Goal: Task Accomplishment & Management: Use online tool/utility

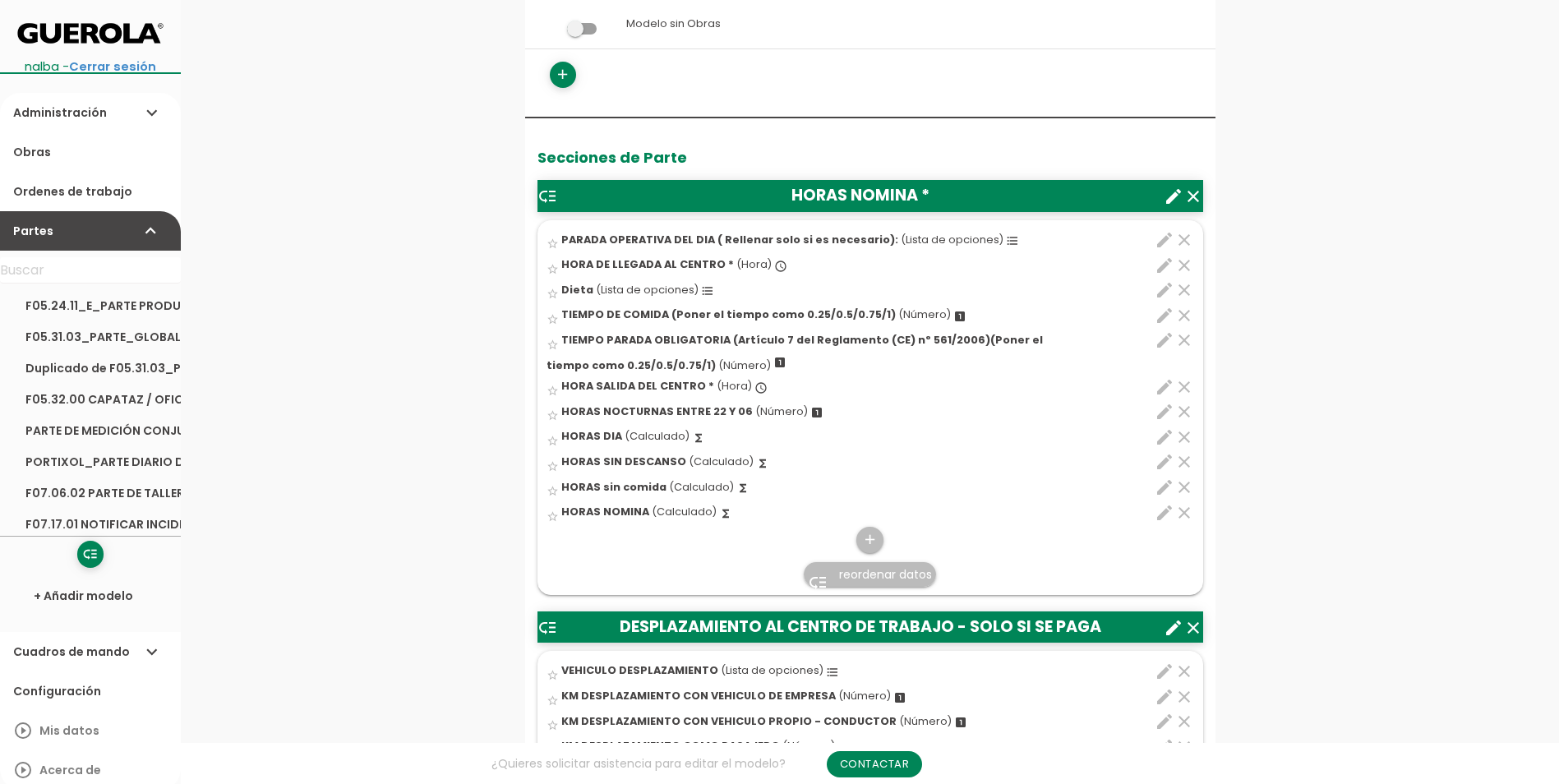
scroll to position [493, 0]
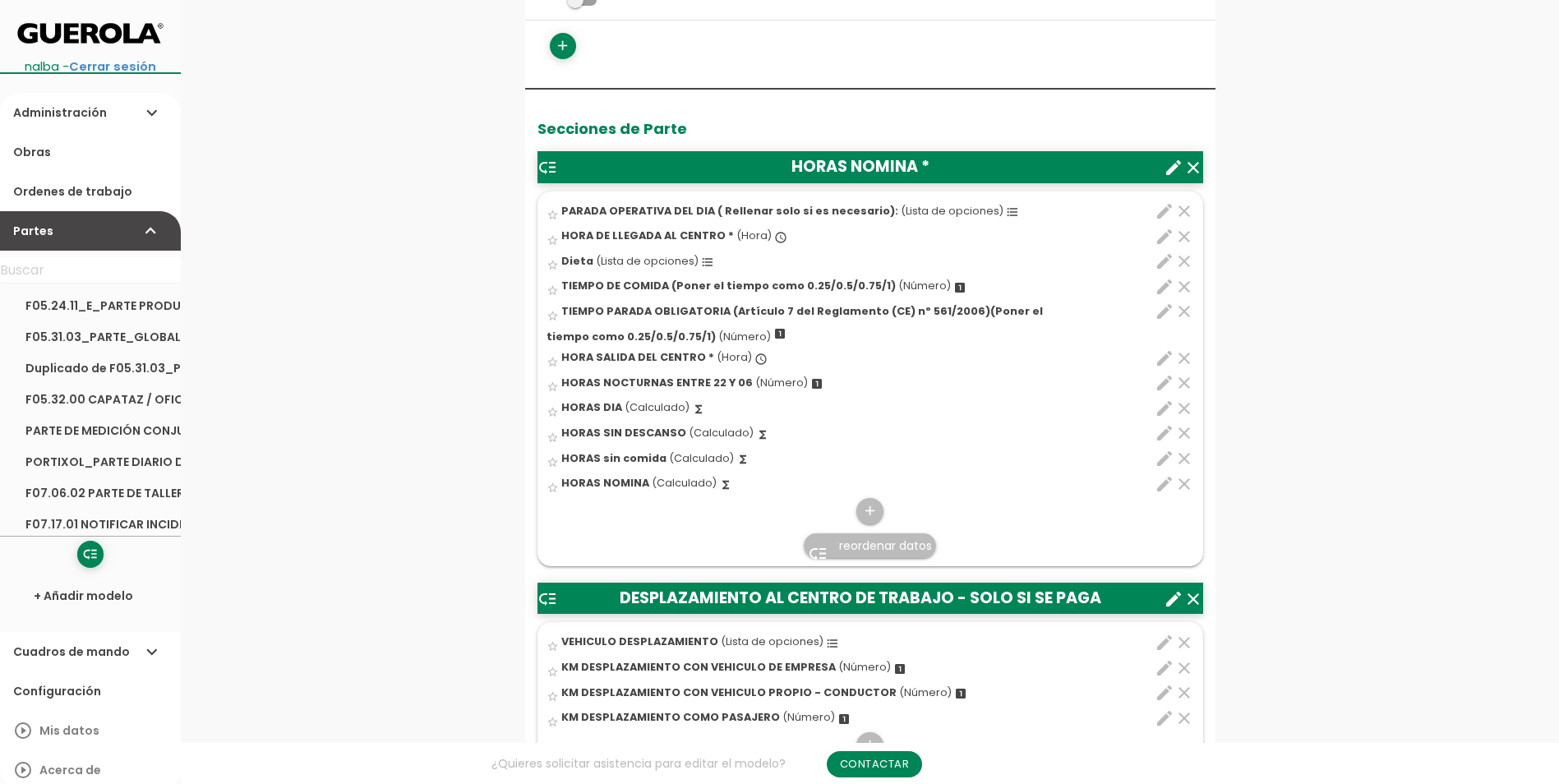
click at [747, 231] on span "(Hora)" at bounding box center [754, 235] width 36 height 14
click at [0, 0] on input "star_border" at bounding box center [0, 0] width 0 height 0
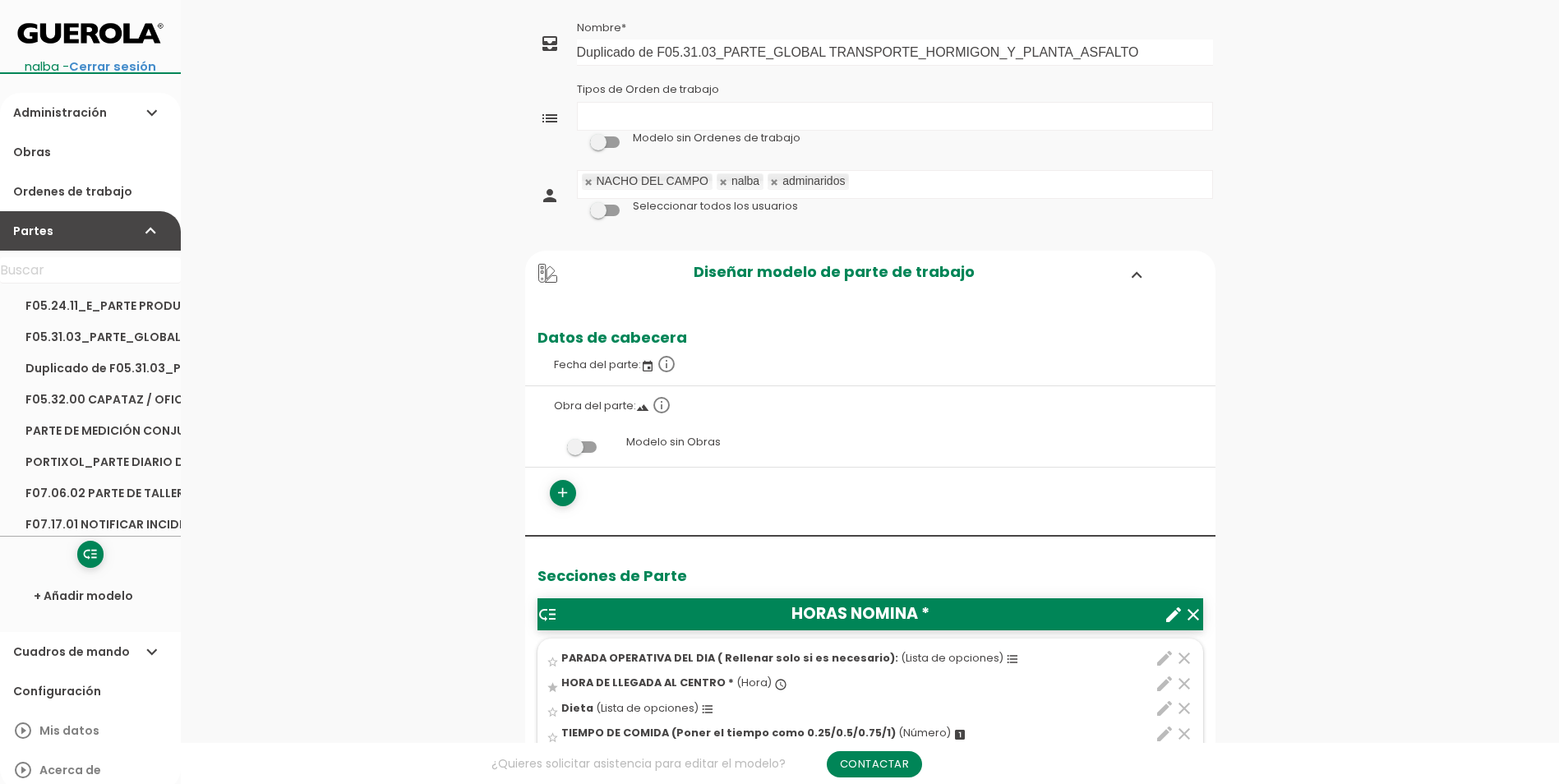
scroll to position [575, 0]
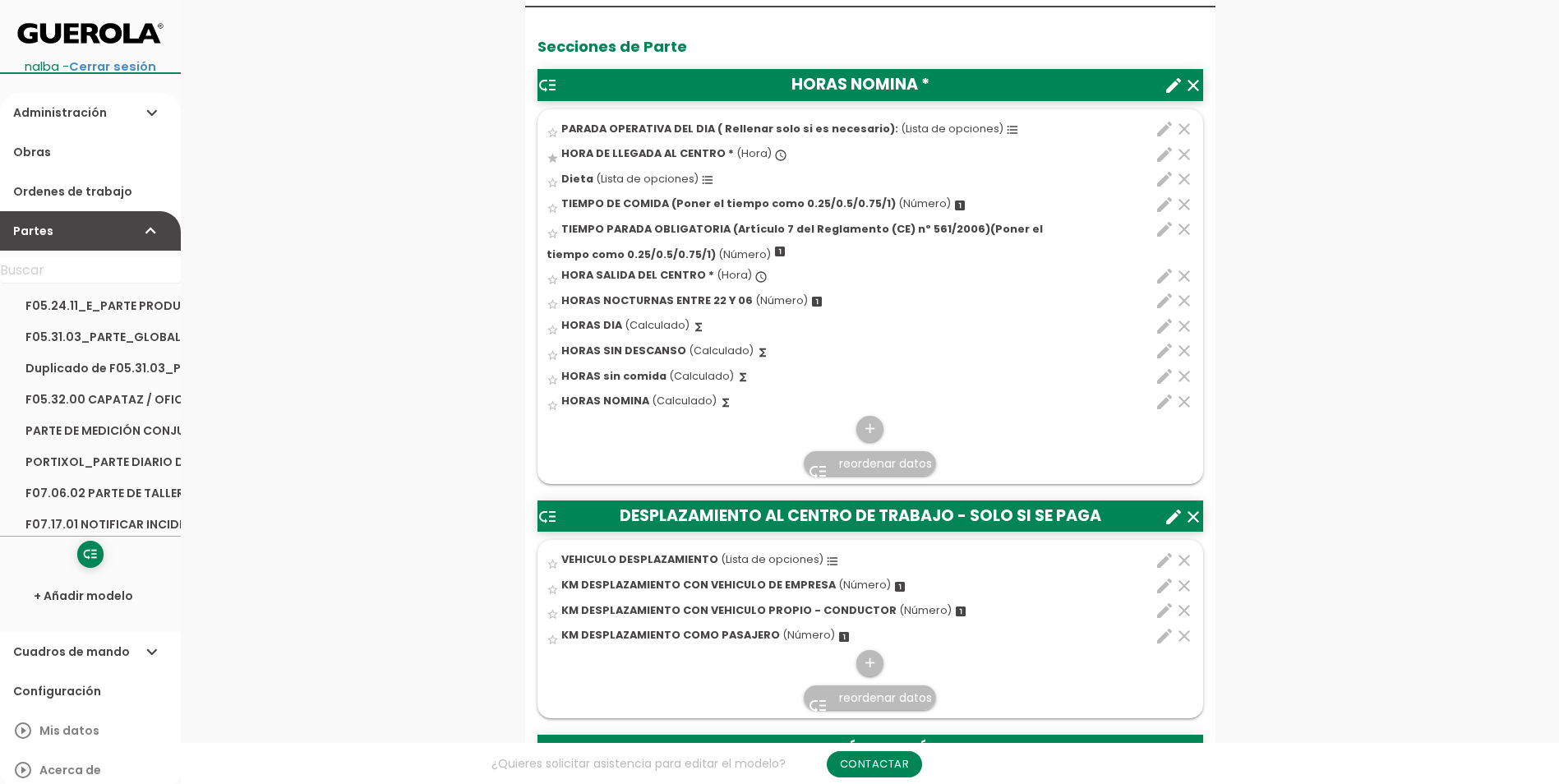
click at [1172, 82] on icon "create" at bounding box center [1174, 86] width 20 height 20
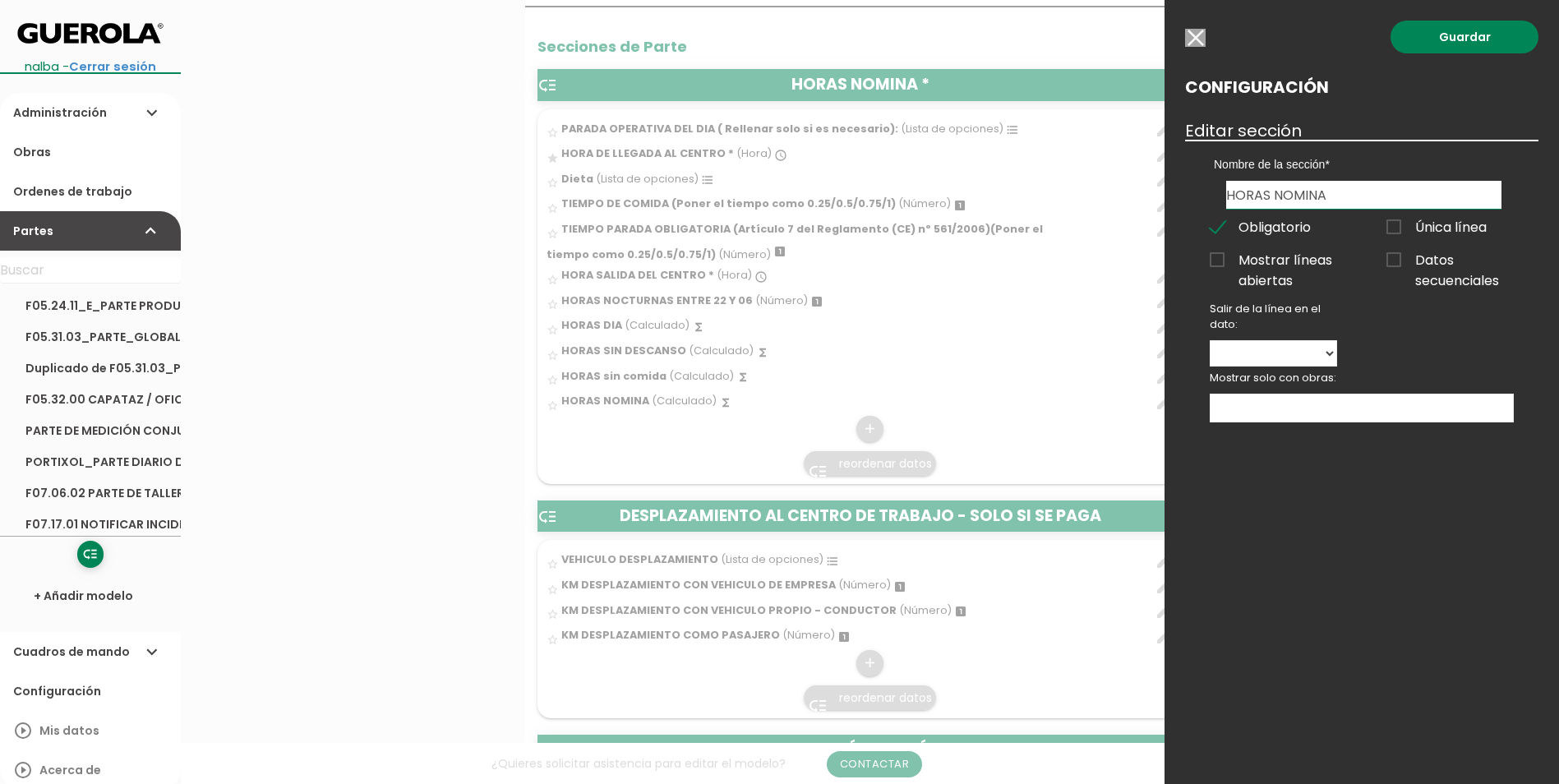
click at [1359, 190] on input "HORAS NOMINA" at bounding box center [1364, 195] width 275 height 28
click at [1191, 42] on input "button" at bounding box center [1195, 38] width 21 height 18
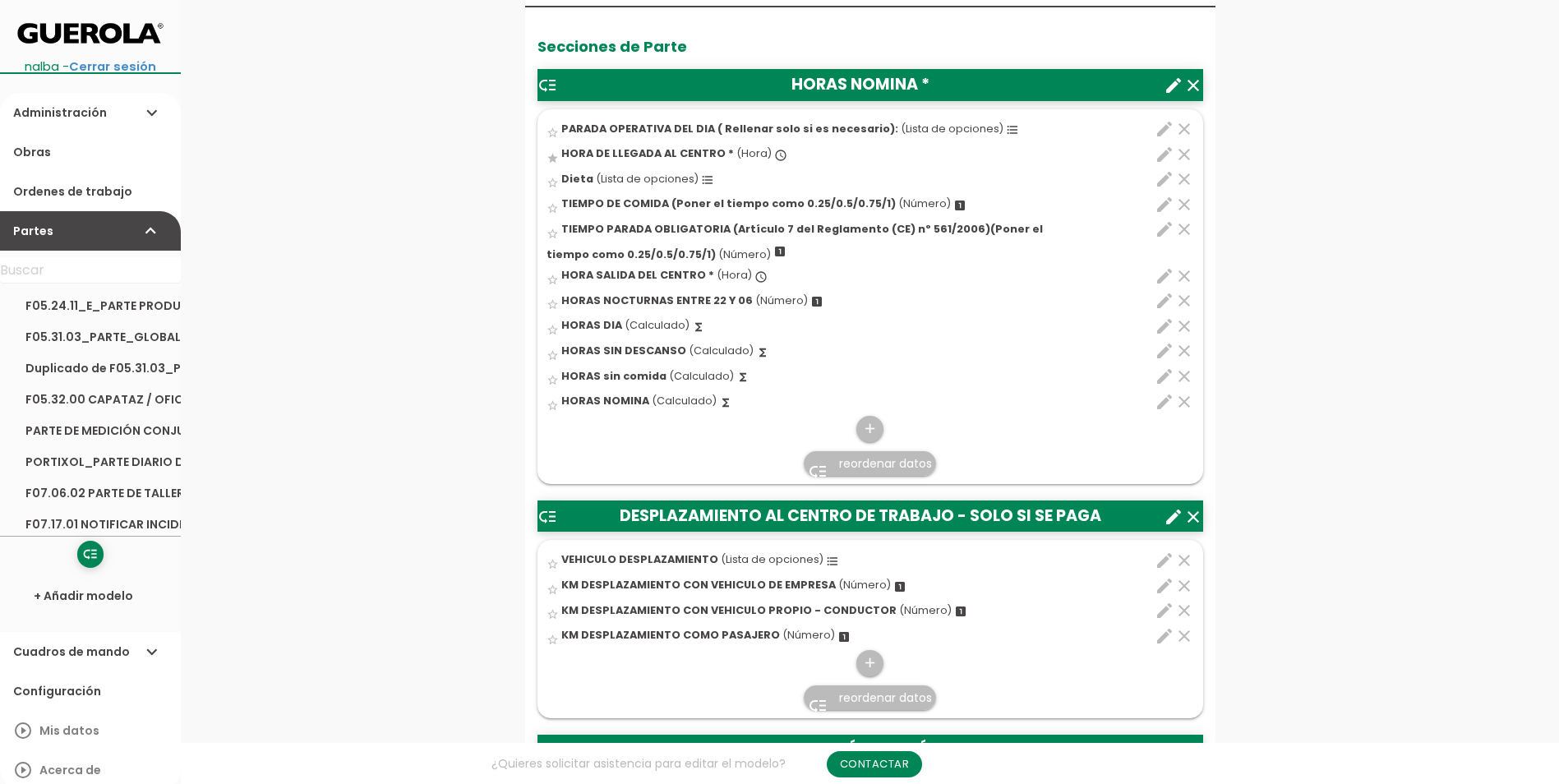
click at [700, 145] on div "star HORA DE LLEGADA AL CENTRO * (Hora) access_time" at bounding box center [817, 155] width 540 height 26
click at [0, 0] on input "star" at bounding box center [0, 0] width 0 height 0
click at [913, 169] on div "star_border Dieta (Lista de opciones) format_list_bulleted" at bounding box center [817, 181] width 540 height 26
click at [0, 0] on input "star_border" at bounding box center [0, 0] width 0 height 0
click at [749, 207] on span "TIEMPO DE COMIDA (Poner el tiempo como 0.25/0.5/0.75/1)" at bounding box center [729, 203] width 335 height 14
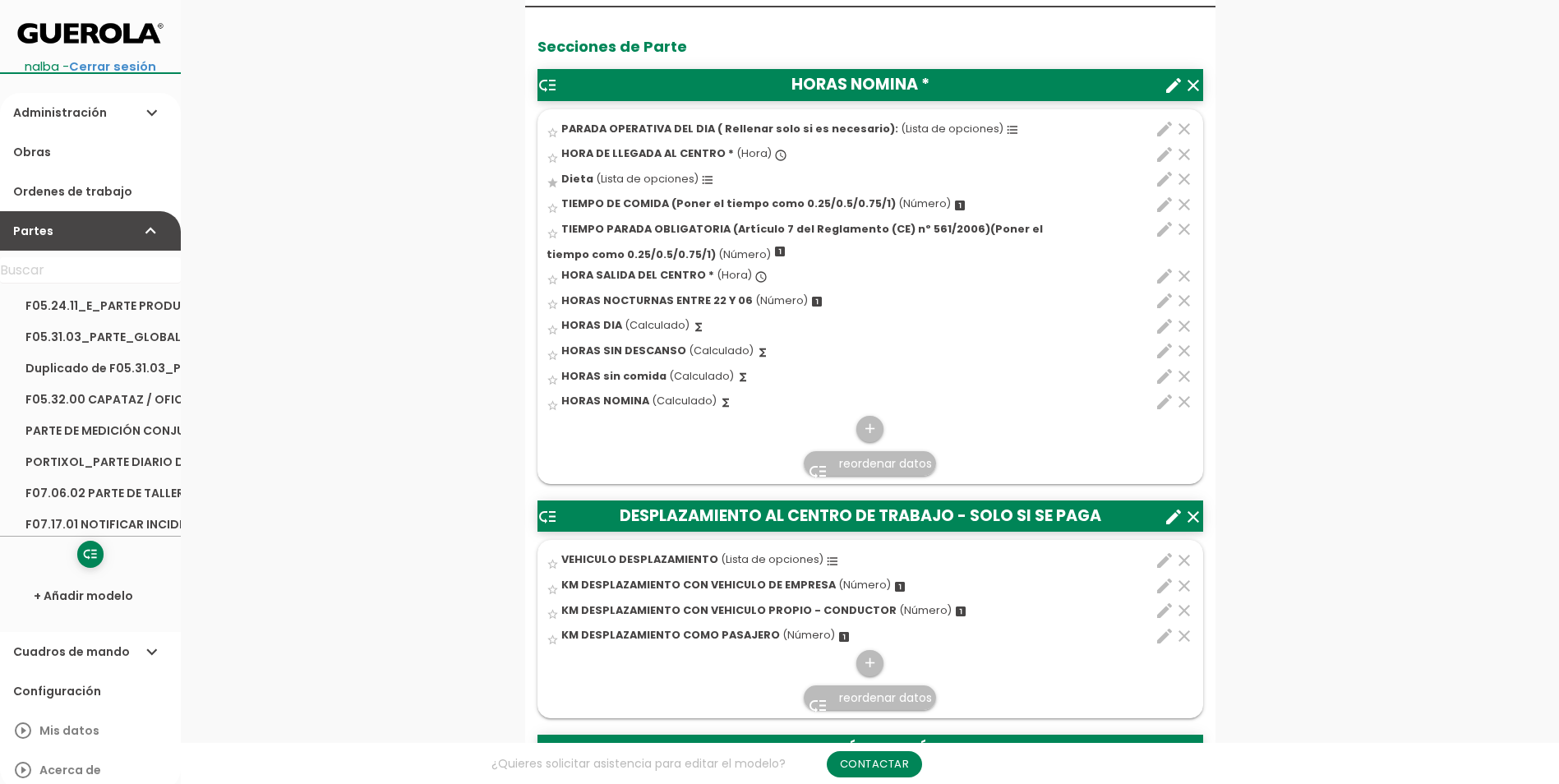
click at [0, 0] on input "star_border" at bounding box center [0, 0] width 0 height 0
click at [834, 152] on div "star_border HORA DE LLEGADA AL CENTRO * (Hora) access_time" at bounding box center [817, 155] width 540 height 26
click at [0, 0] on input "star_border" at bounding box center [0, 0] width 0 height 0
click at [1173, 157] on icon "edit" at bounding box center [1165, 154] width 20 height 20
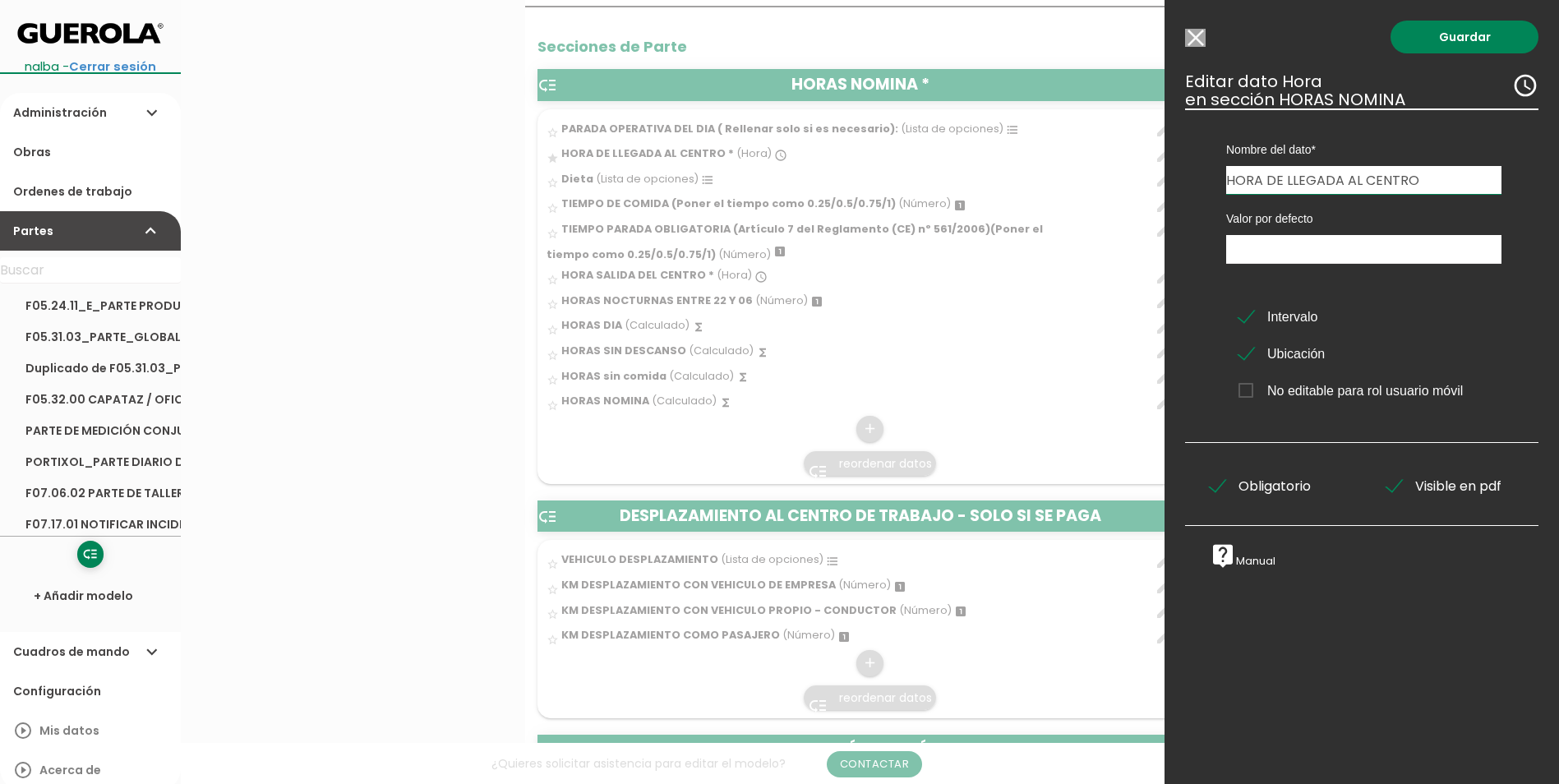
click at [1187, 35] on input "Modelo sin Ordenes de trabajo" at bounding box center [1195, 38] width 21 height 18
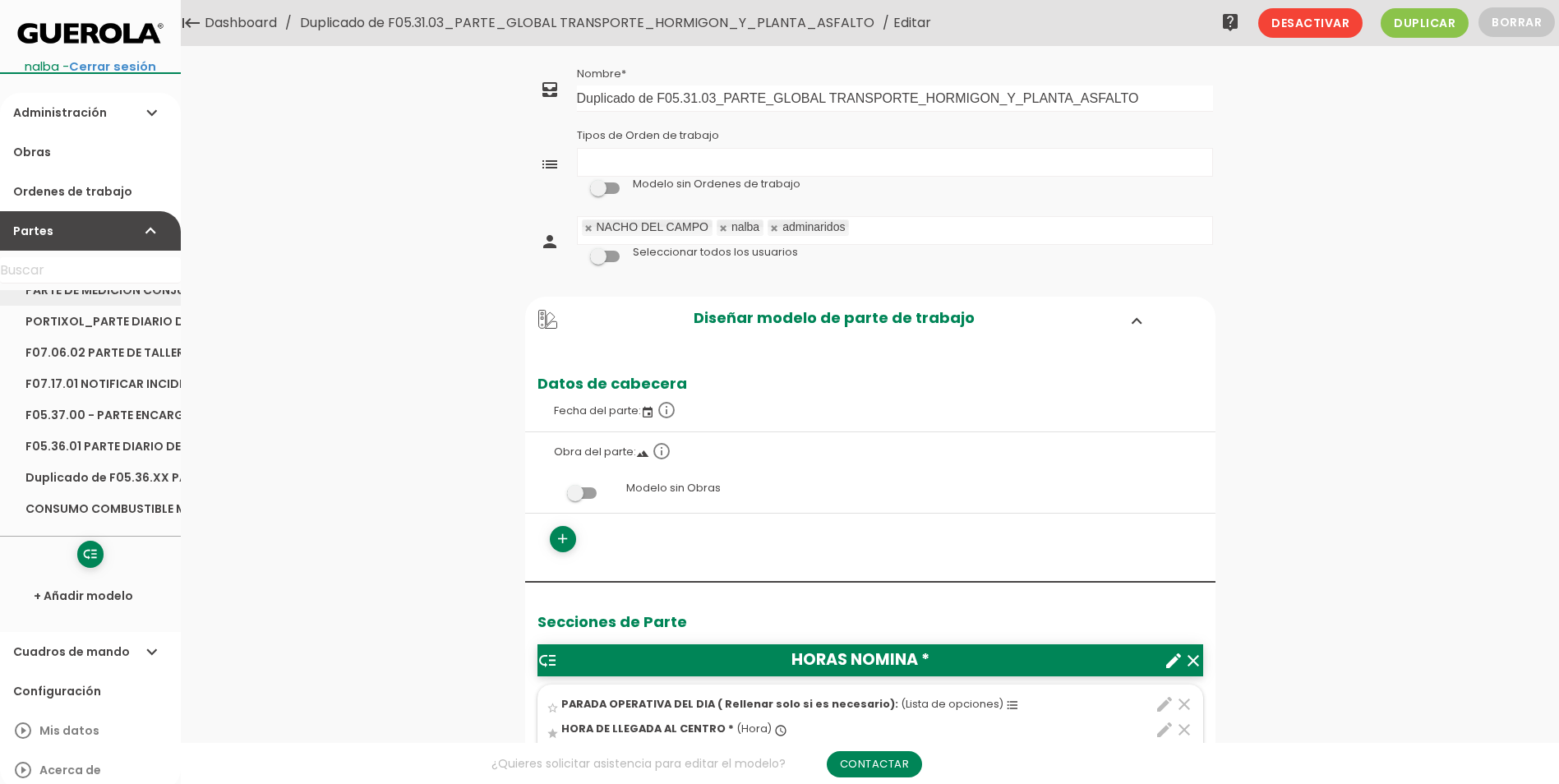
scroll to position [164, 0]
click at [111, 456] on link "Duplicado de F05.36.XX PARTE DIARIO DE TRABAJO STANDARIZADO" at bounding box center [90, 454] width 181 height 31
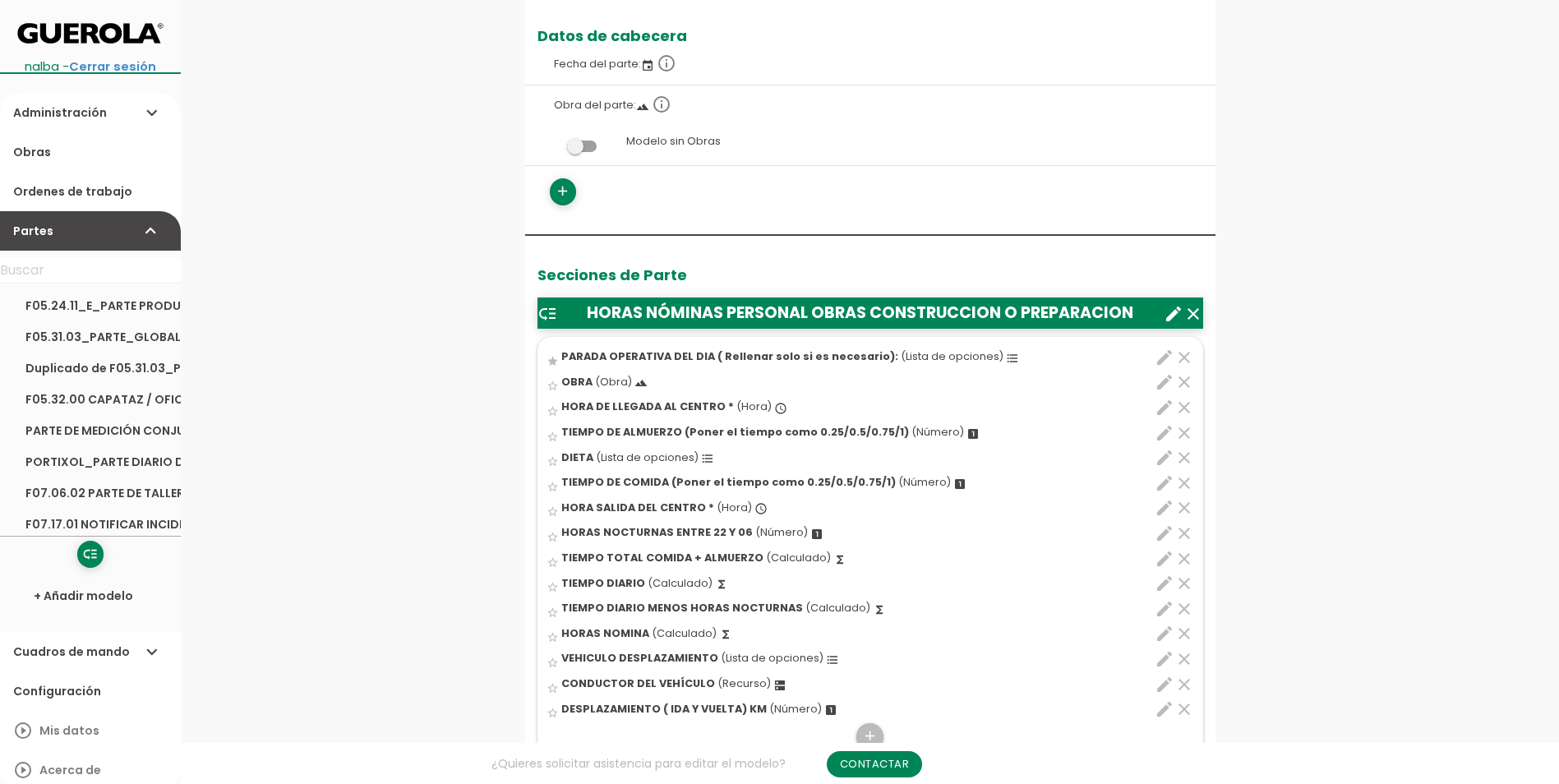
scroll to position [329, 0]
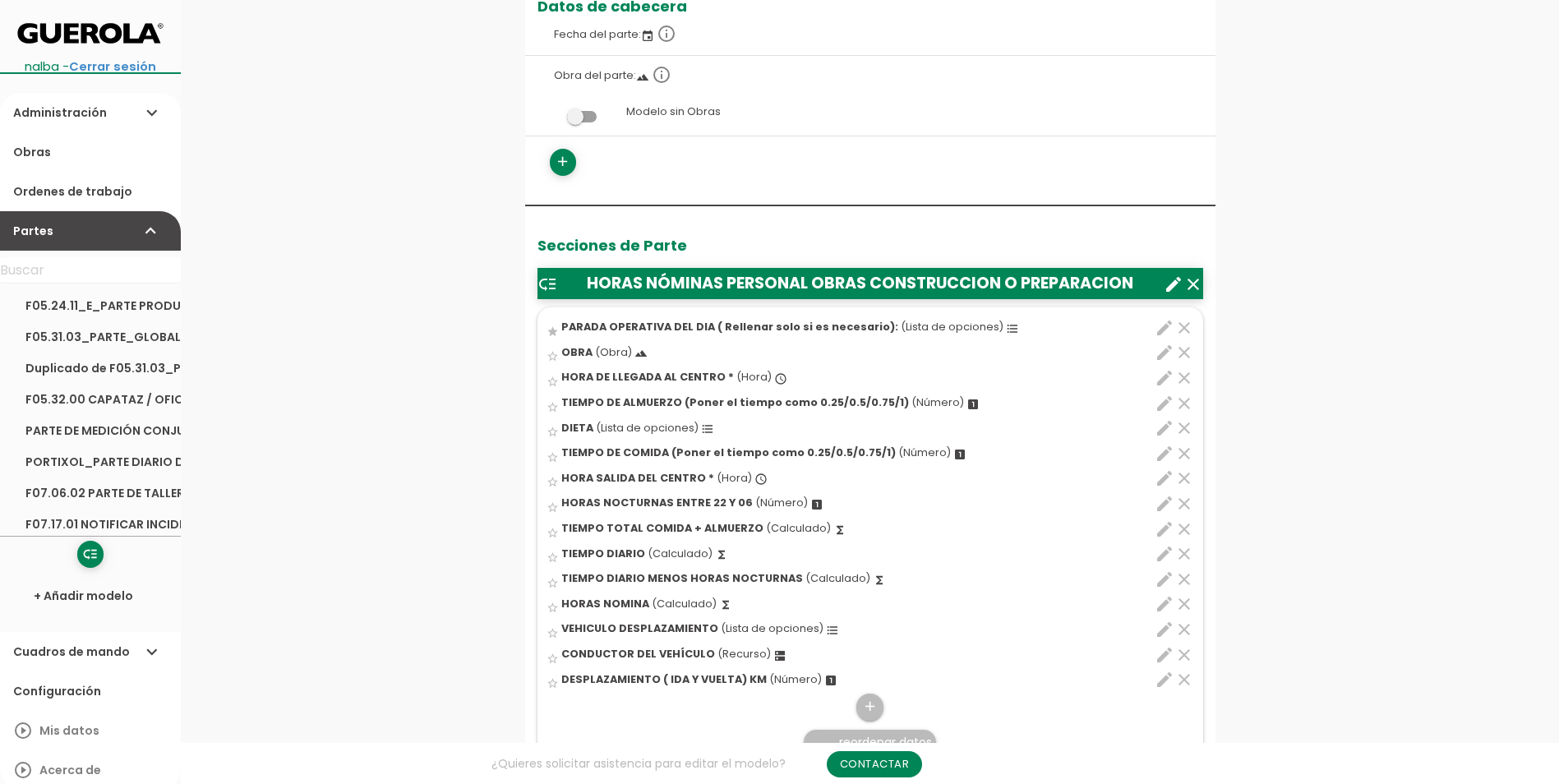
click at [1169, 281] on icon "create" at bounding box center [1174, 284] width 20 height 20
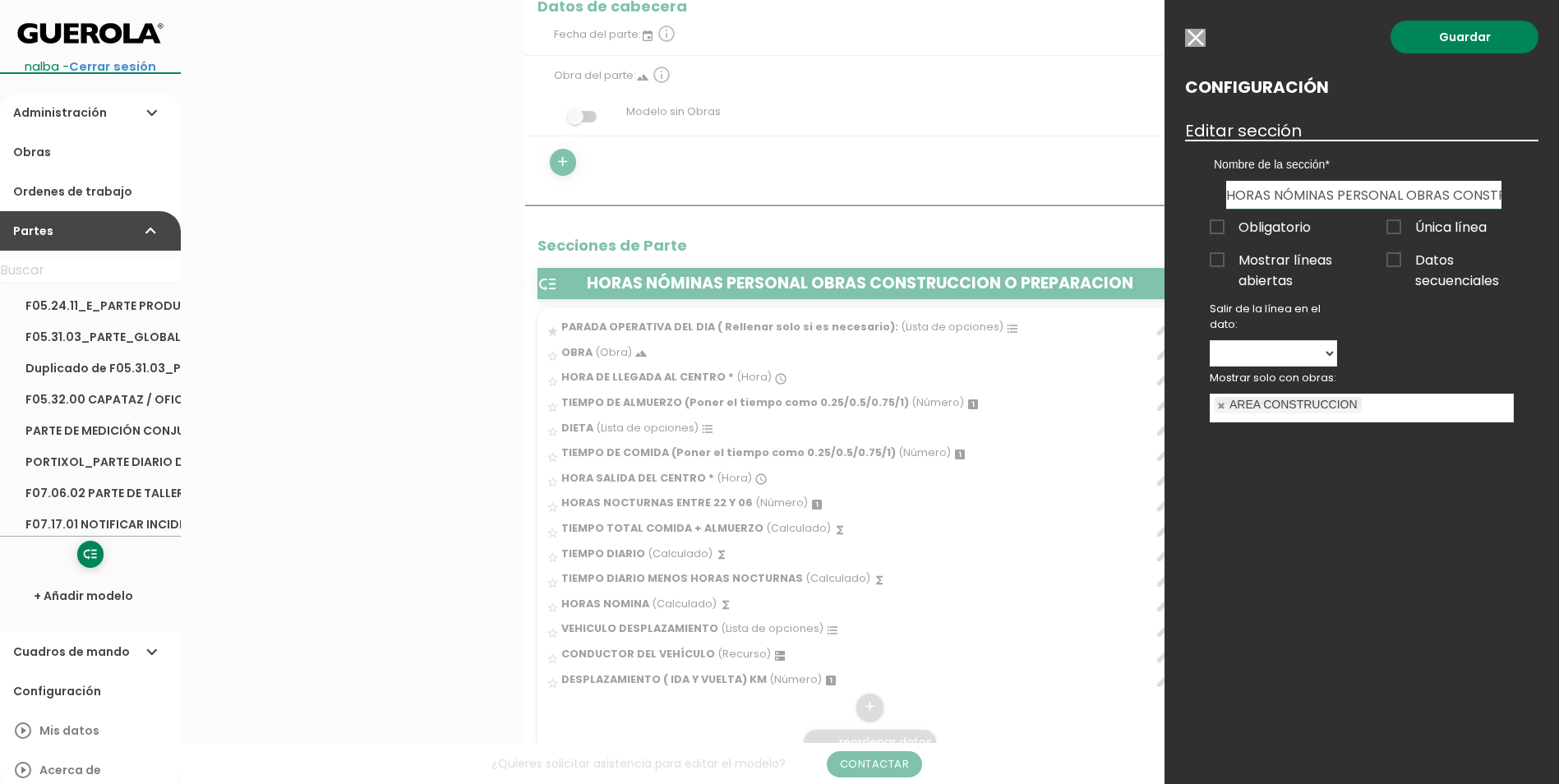
click at [1269, 194] on input "HORAS NÓMINAS PERSONAL OBRAS CONSTRUCCION O PREPARACION" at bounding box center [1364, 195] width 275 height 28
click at [1290, 191] on input "DATOS NÓMINAS PERSONAL OBRAS CONSTRUCCION O PREPARACION" at bounding box center [1364, 195] width 275 height 28
type input "DATOS NOMINAS PERSONAL OBRAS CONSTRUCCION O PREPARACION"
click at [1450, 40] on link "Guardar" at bounding box center [1465, 37] width 148 height 33
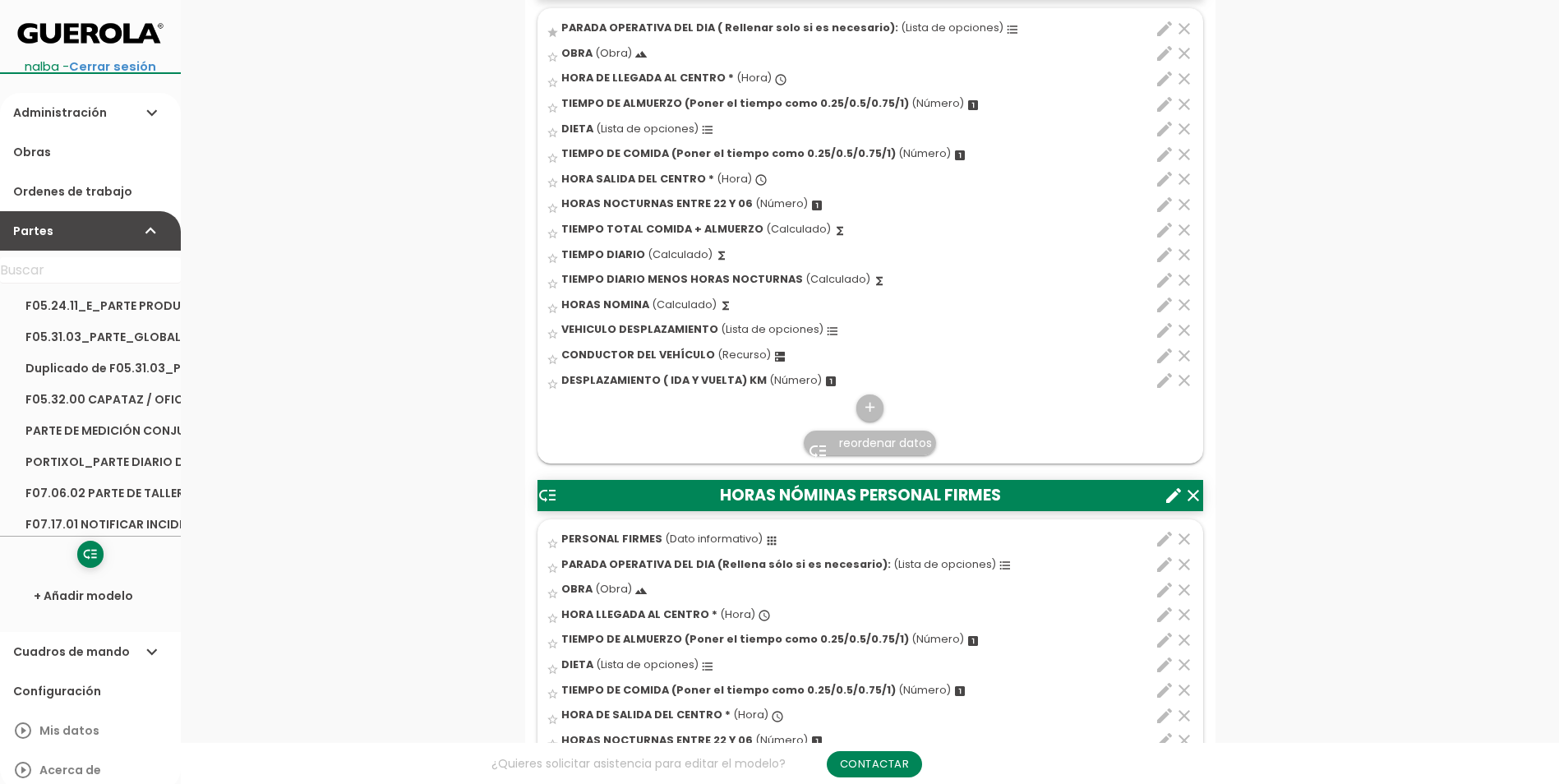
scroll to position [658, 0]
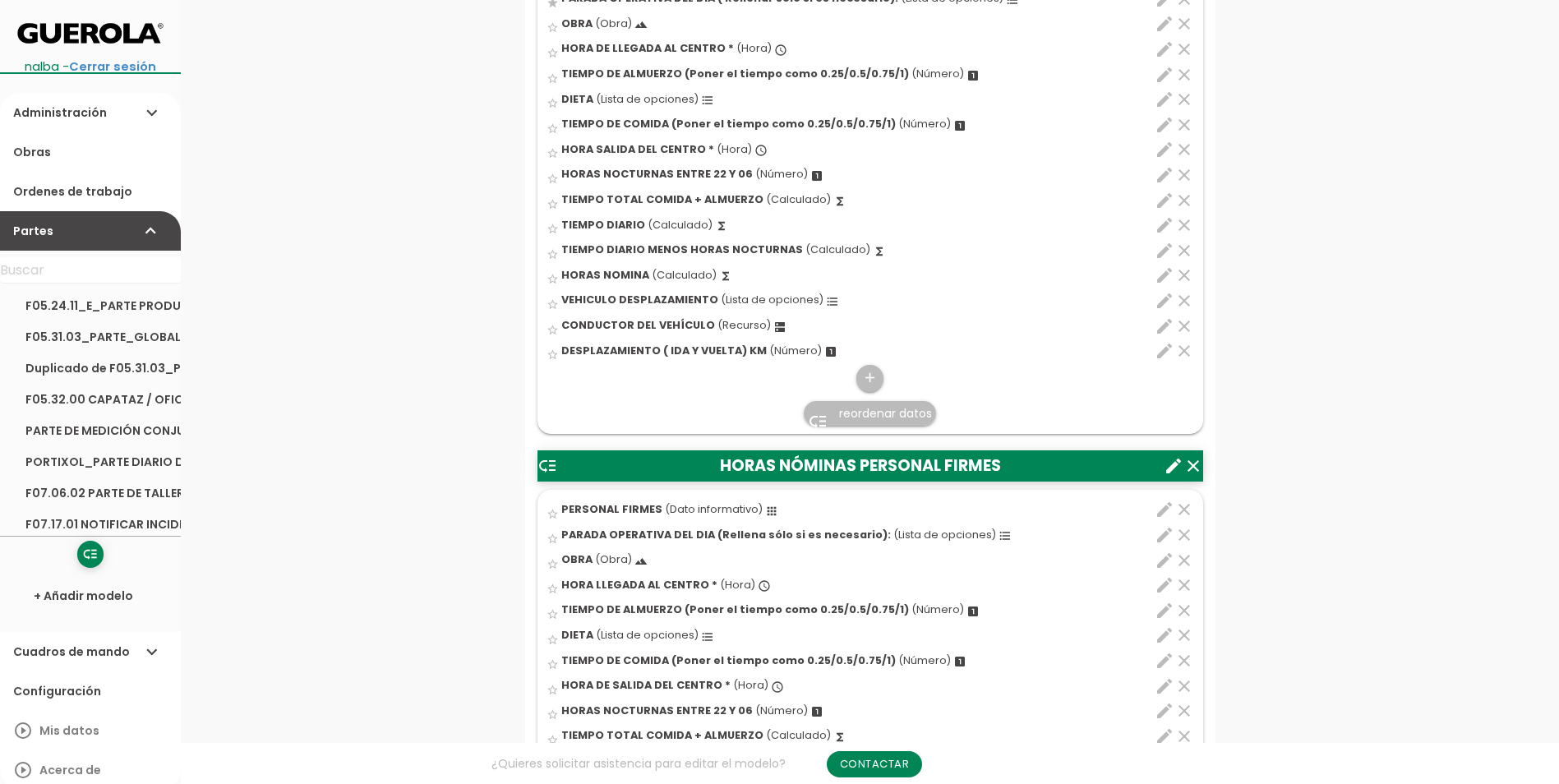
drag, startPoint x: 908, startPoint y: 466, endPoint x: 1129, endPoint y: 462, distance: 221.0
click at [1129, 462] on header "low_priority HORAS NÓMINAS PERSONAL FIRMES clear create" at bounding box center [871, 466] width 666 height 31
click at [1171, 466] on icon "create" at bounding box center [1174, 466] width 20 height 20
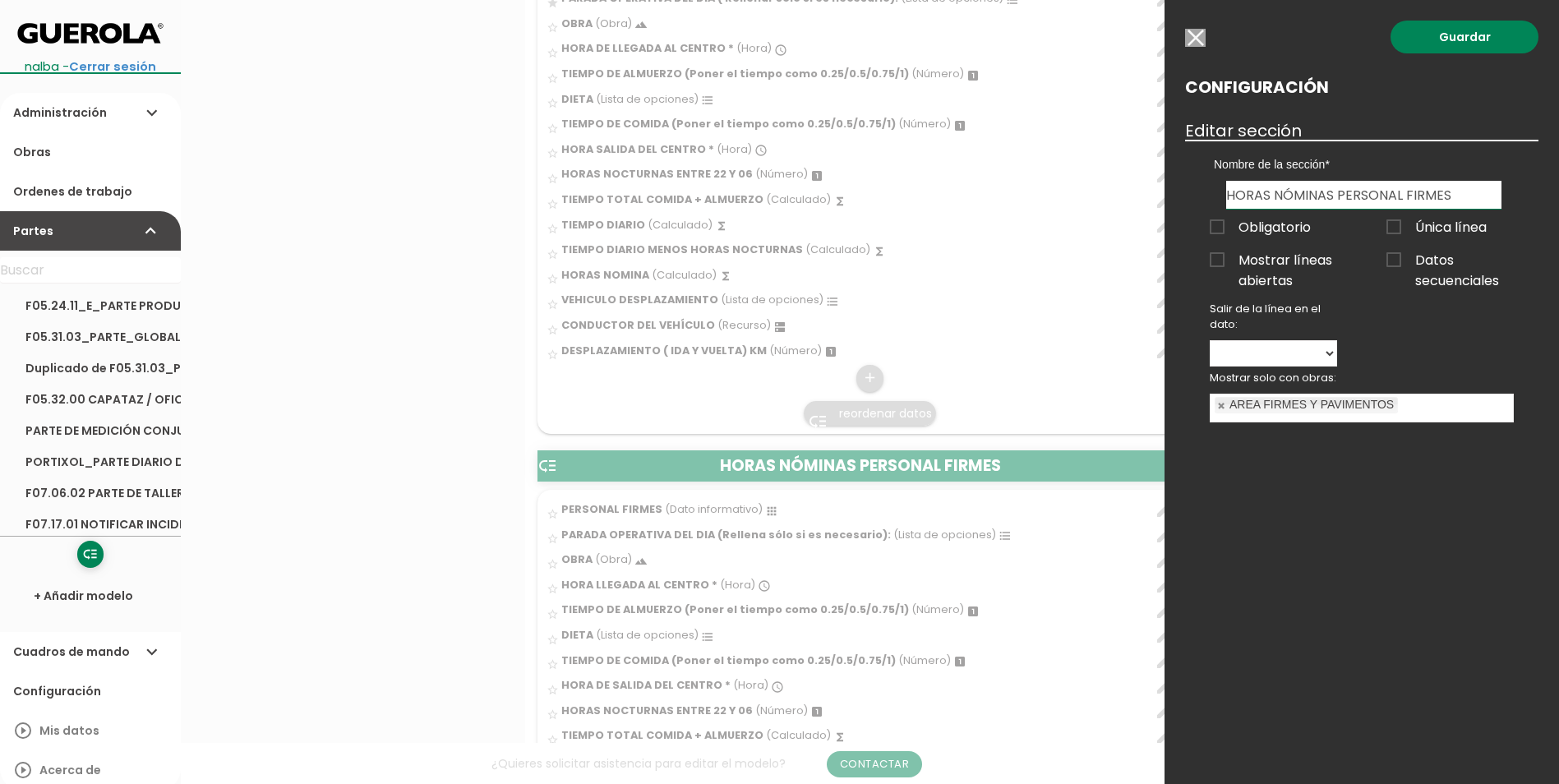
drag, startPoint x: 1290, startPoint y: 188, endPoint x: 1230, endPoint y: 193, distance: 60.2
click at [1230, 193] on input "HORAS NÓMINAS PERSONAL FIRMES" at bounding box center [1364, 195] width 275 height 28
type input "DATOS NOMINAS PERSONAL FIRMES"
click at [1471, 43] on link "Guardar" at bounding box center [1465, 37] width 148 height 33
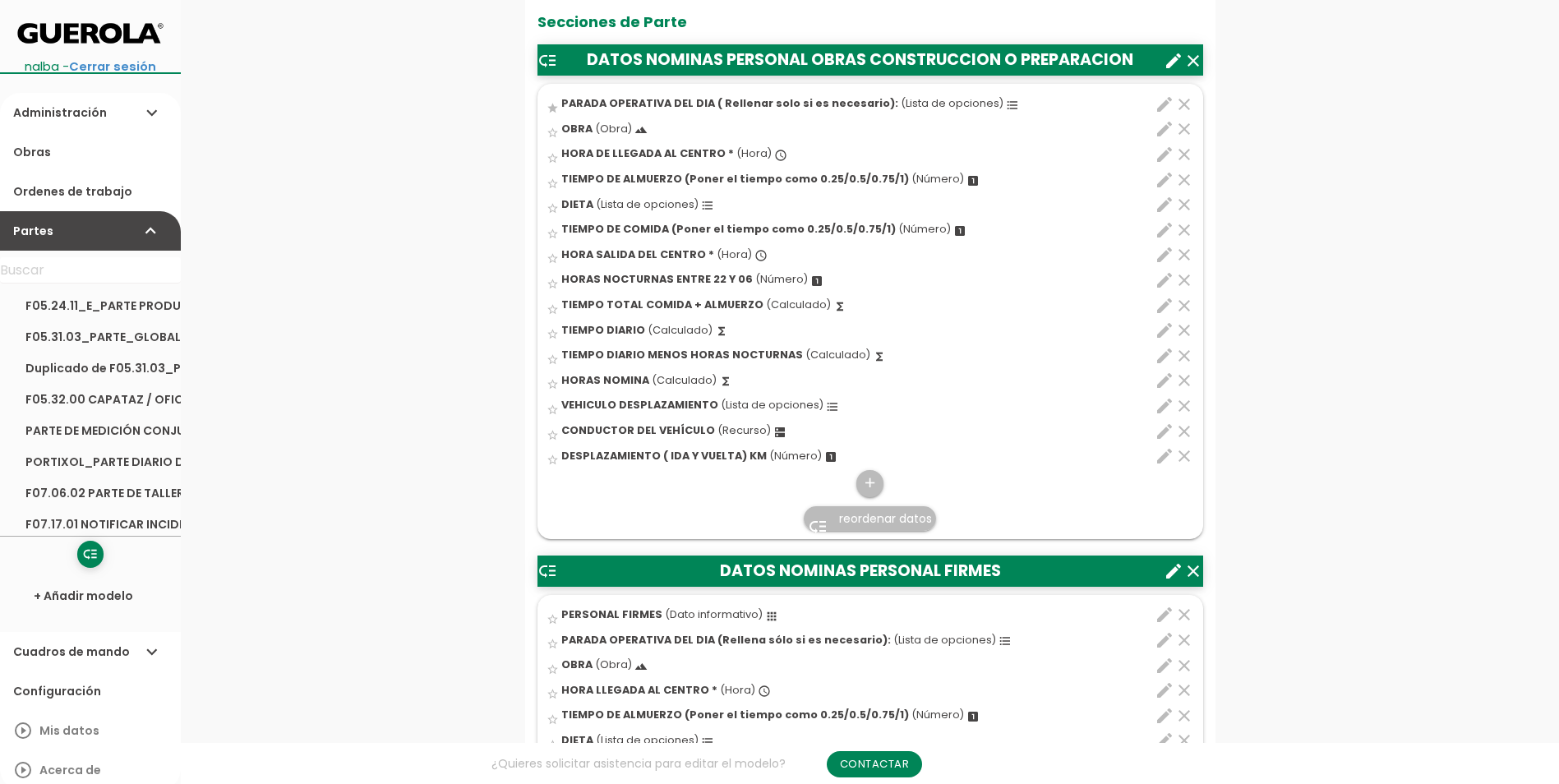
scroll to position [411, 0]
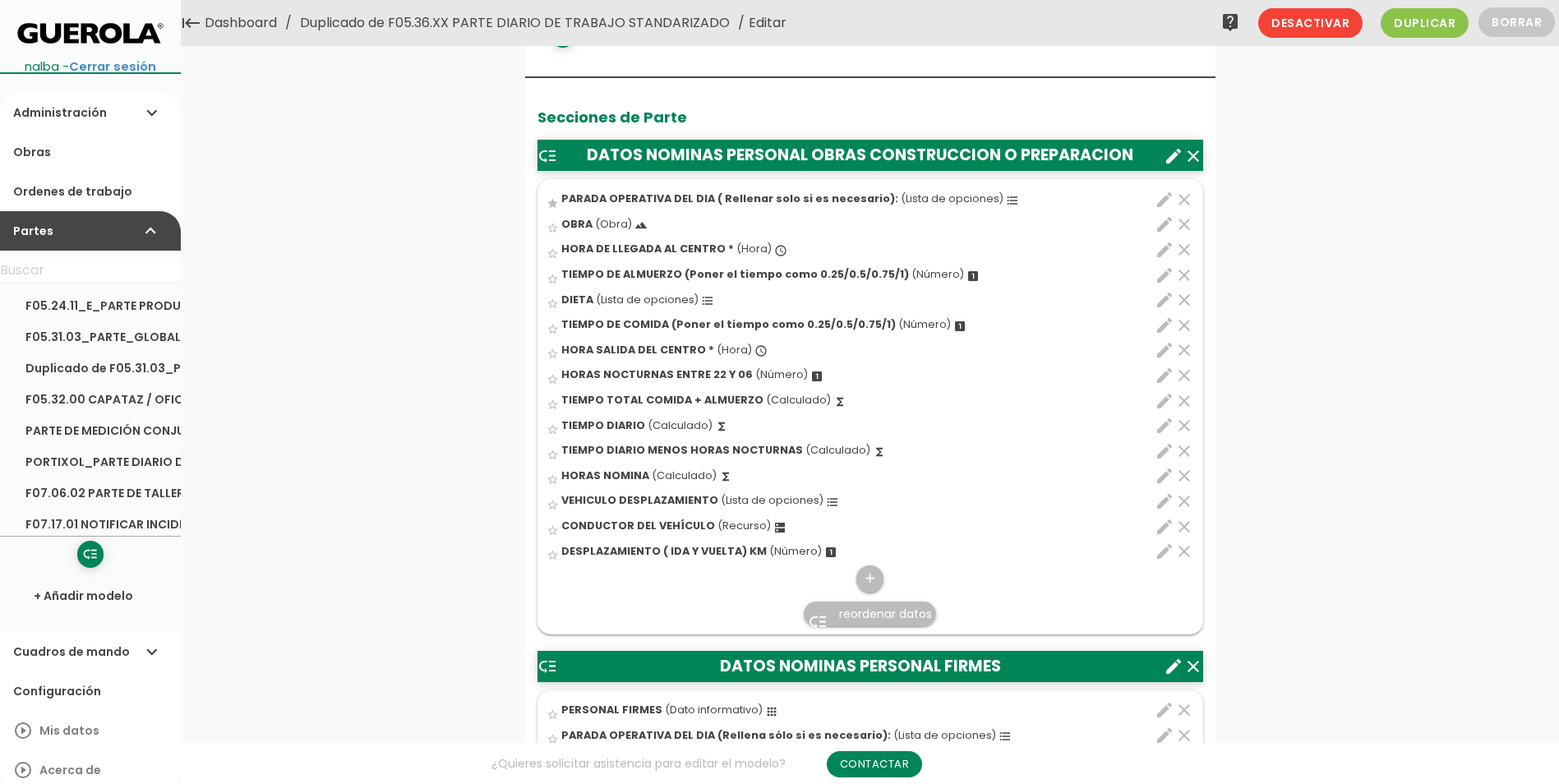
click at [1176, 152] on icon "create" at bounding box center [1174, 156] width 20 height 20
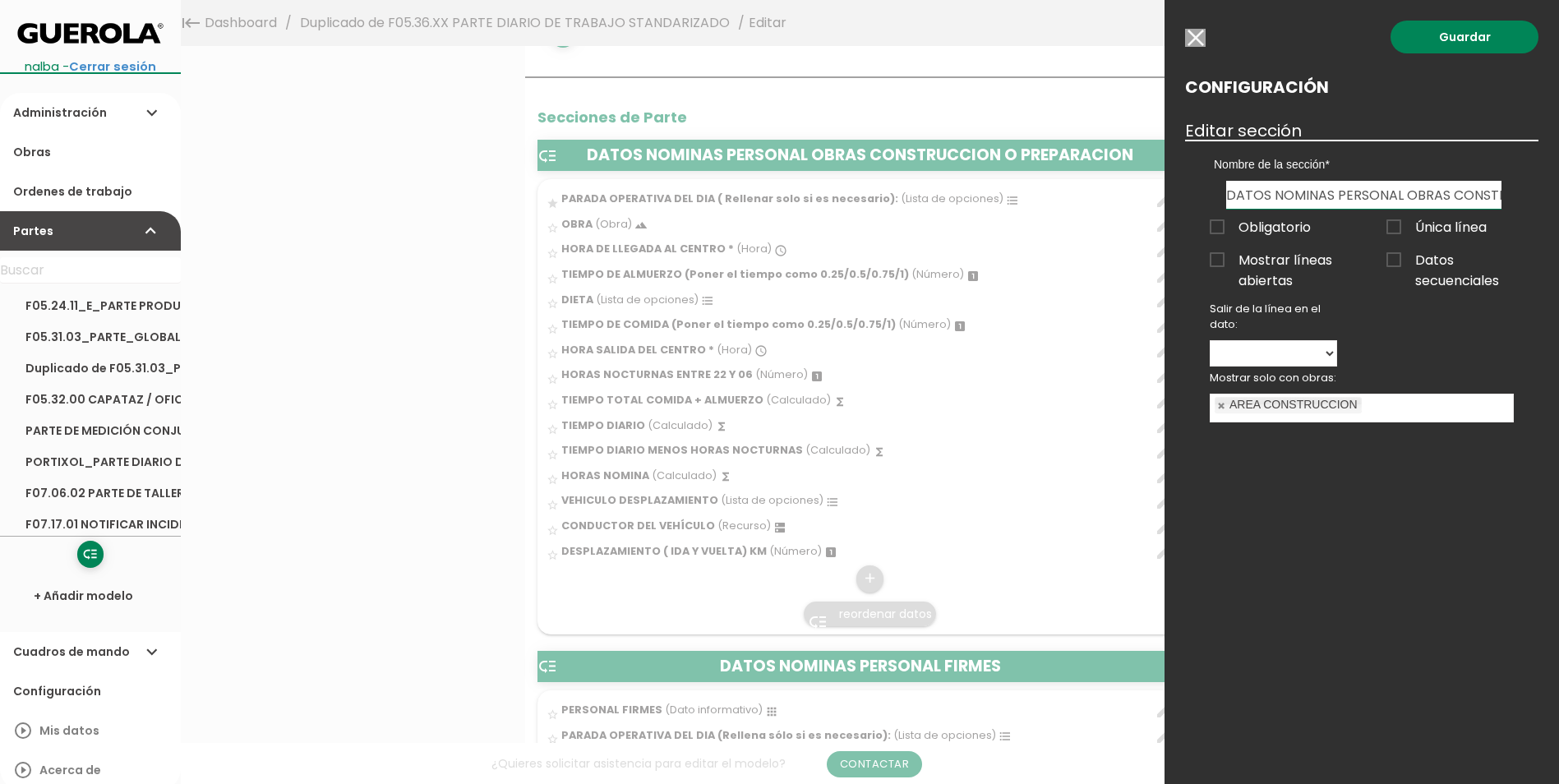
click at [1452, 188] on input "DATOS NOMINAS PERSONAL OBRAS CONSTRUCCION O PREPARACION" at bounding box center [1364, 195] width 275 height 28
type input "DATOS NOMINAS PERSONAL CONSTRUCCION O PREPARACION"
click at [1463, 44] on link "Guardar" at bounding box center [1465, 37] width 148 height 33
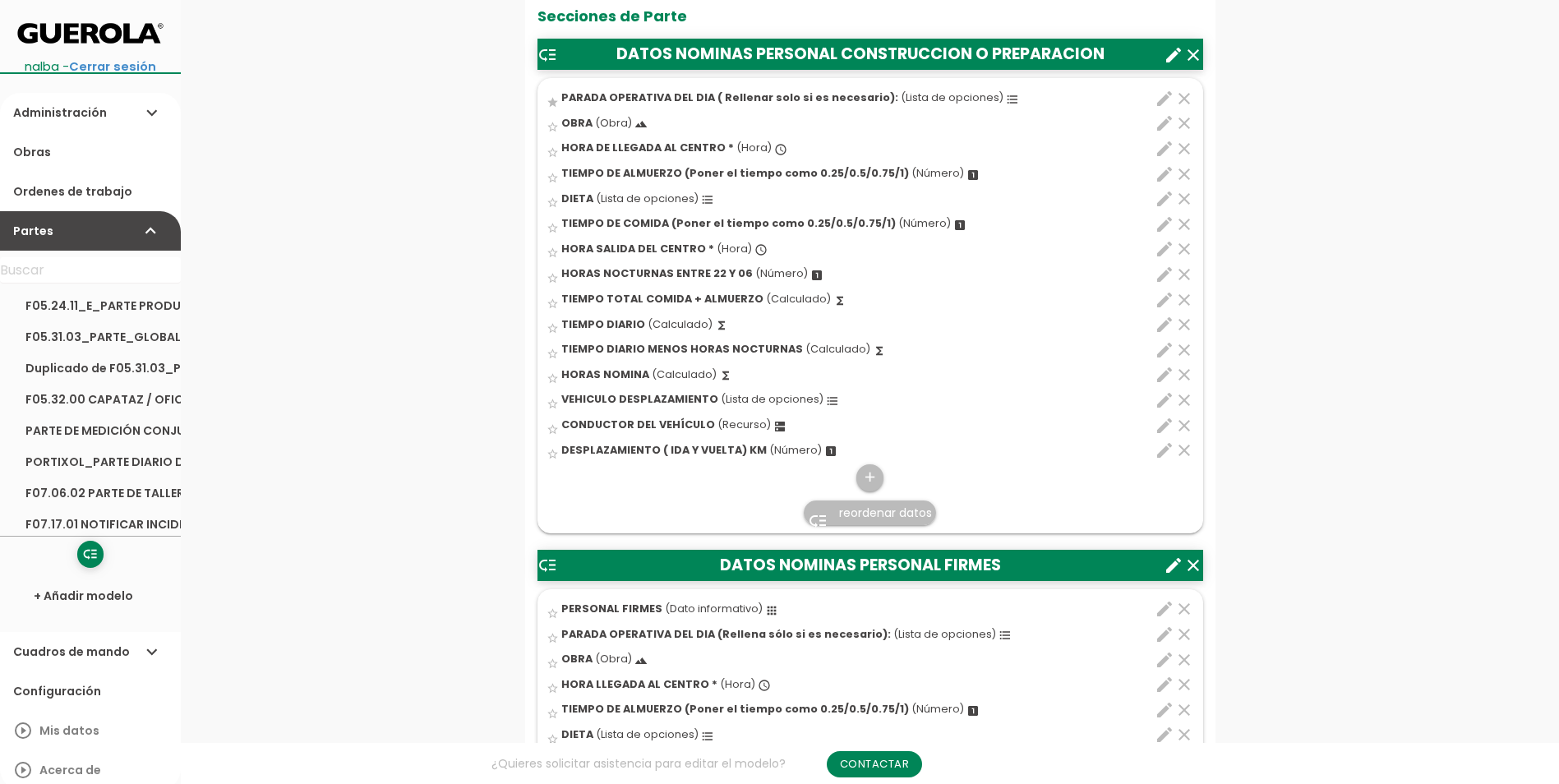
scroll to position [575, 0]
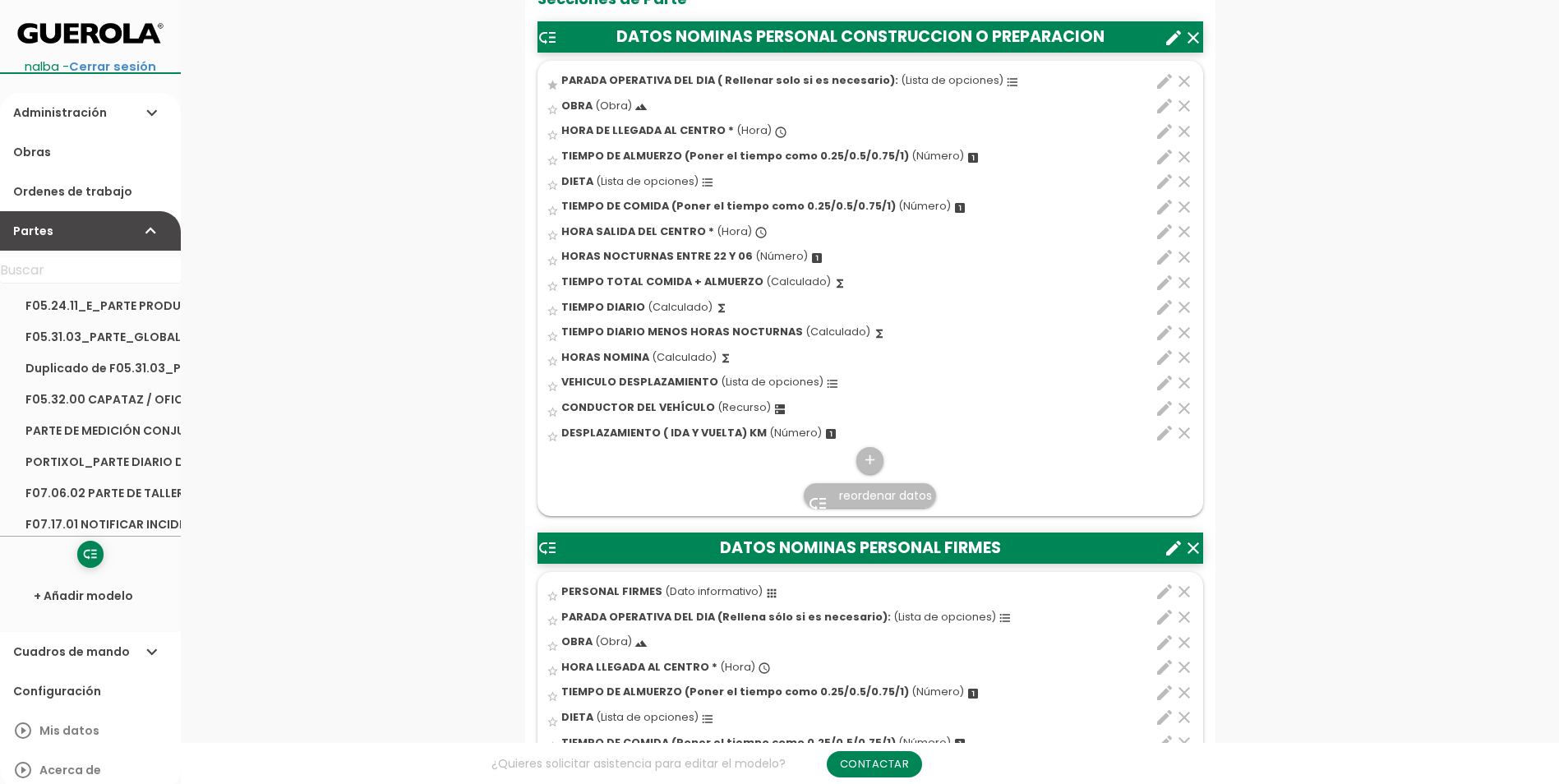
click at [1159, 133] on icon "edit" at bounding box center [1165, 131] width 20 height 20
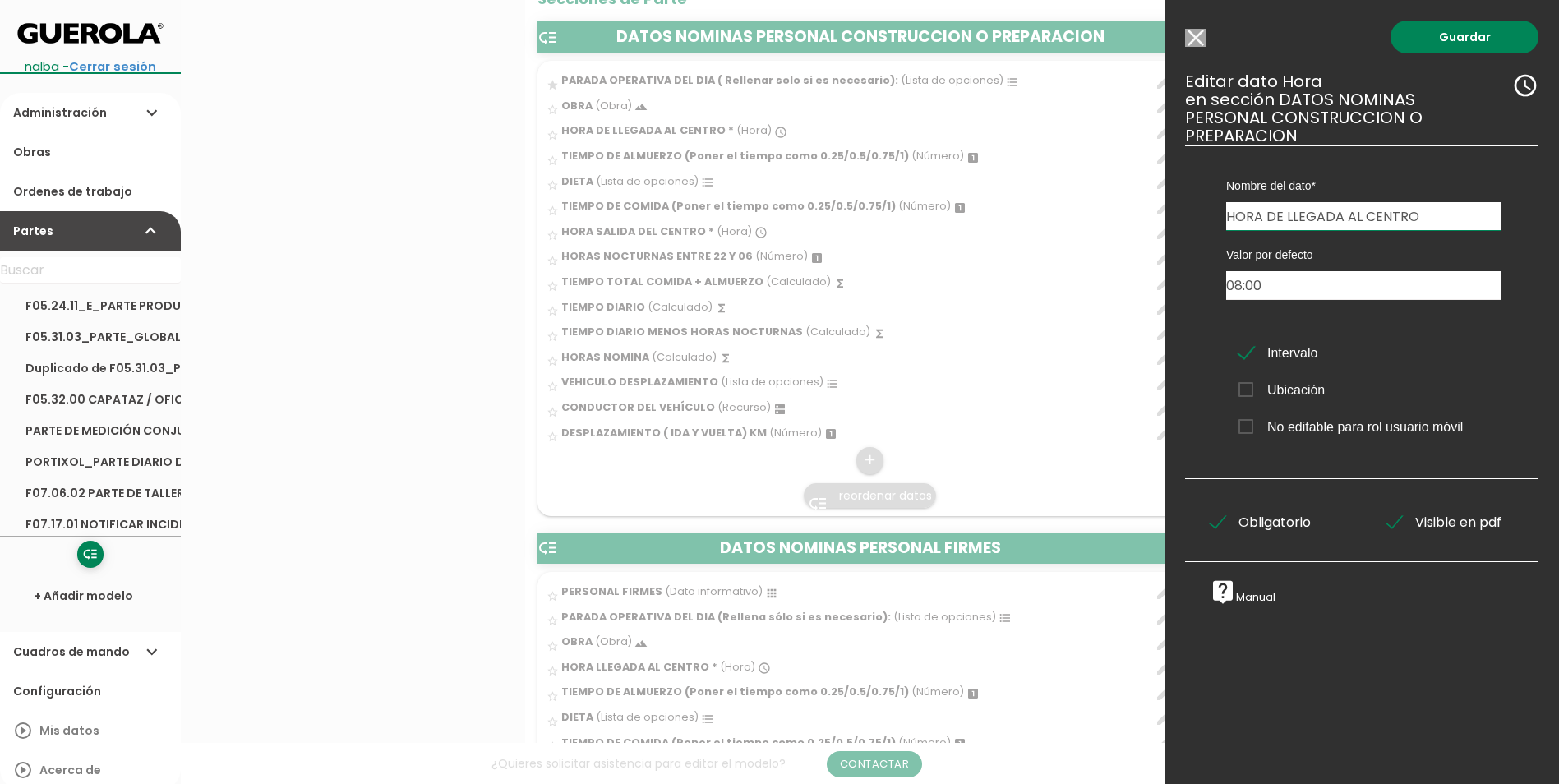
click at [1428, 211] on input "HORA DE LLEGADA AL CENTRO" at bounding box center [1364, 216] width 275 height 28
drag, startPoint x: 1424, startPoint y: 211, endPoint x: 1294, endPoint y: 217, distance: 130.1
click at [1294, 217] on input "HORA DE LLEGADA AL CENTRO" at bounding box center [1364, 216] width 275 height 28
type input "HORA INICIO TRABAJOS CENTRO DE TRABAJO"
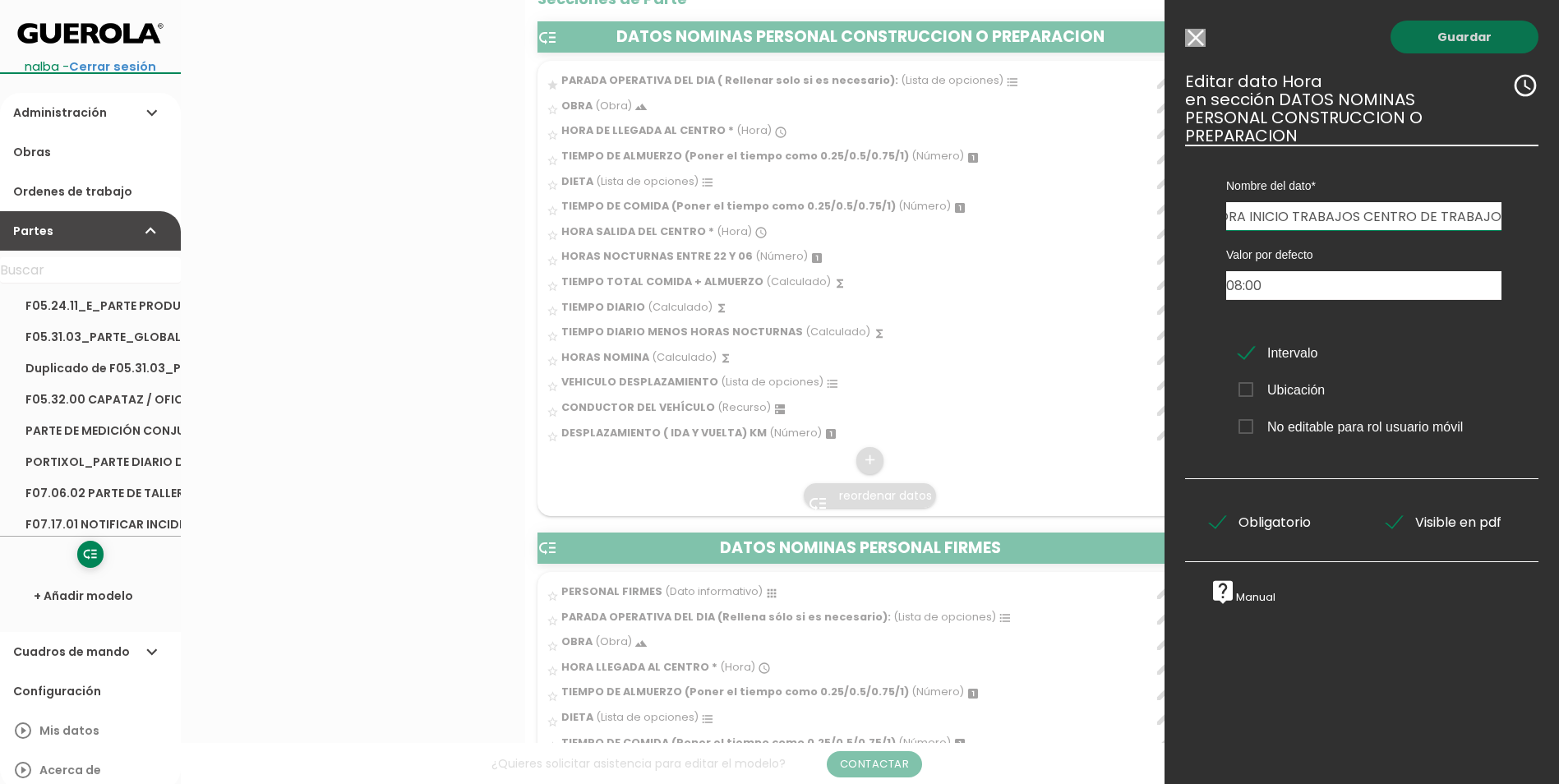
scroll to position [0, 0]
click at [1467, 38] on link "Guardar" at bounding box center [1465, 37] width 148 height 33
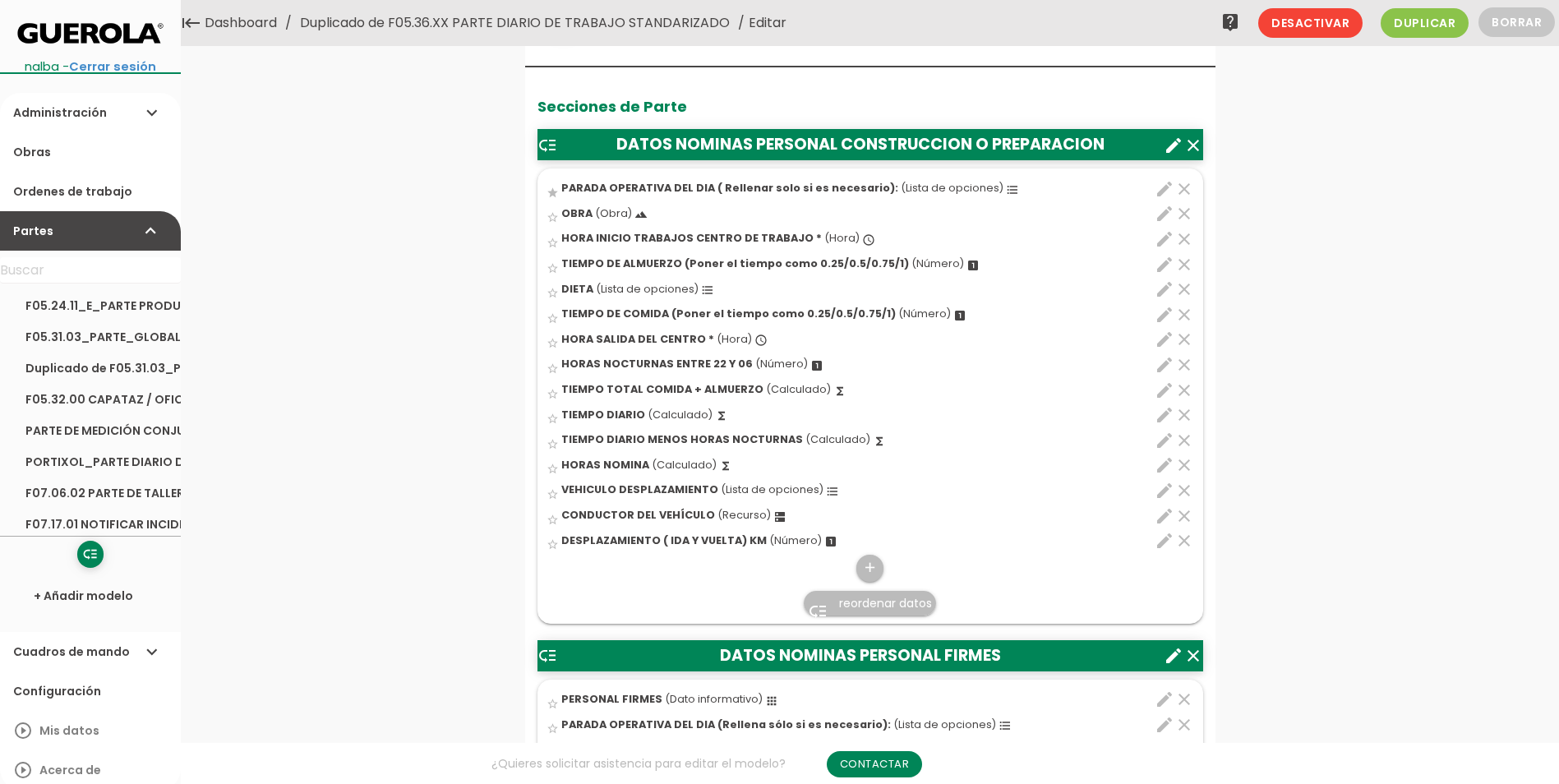
scroll to position [411, 0]
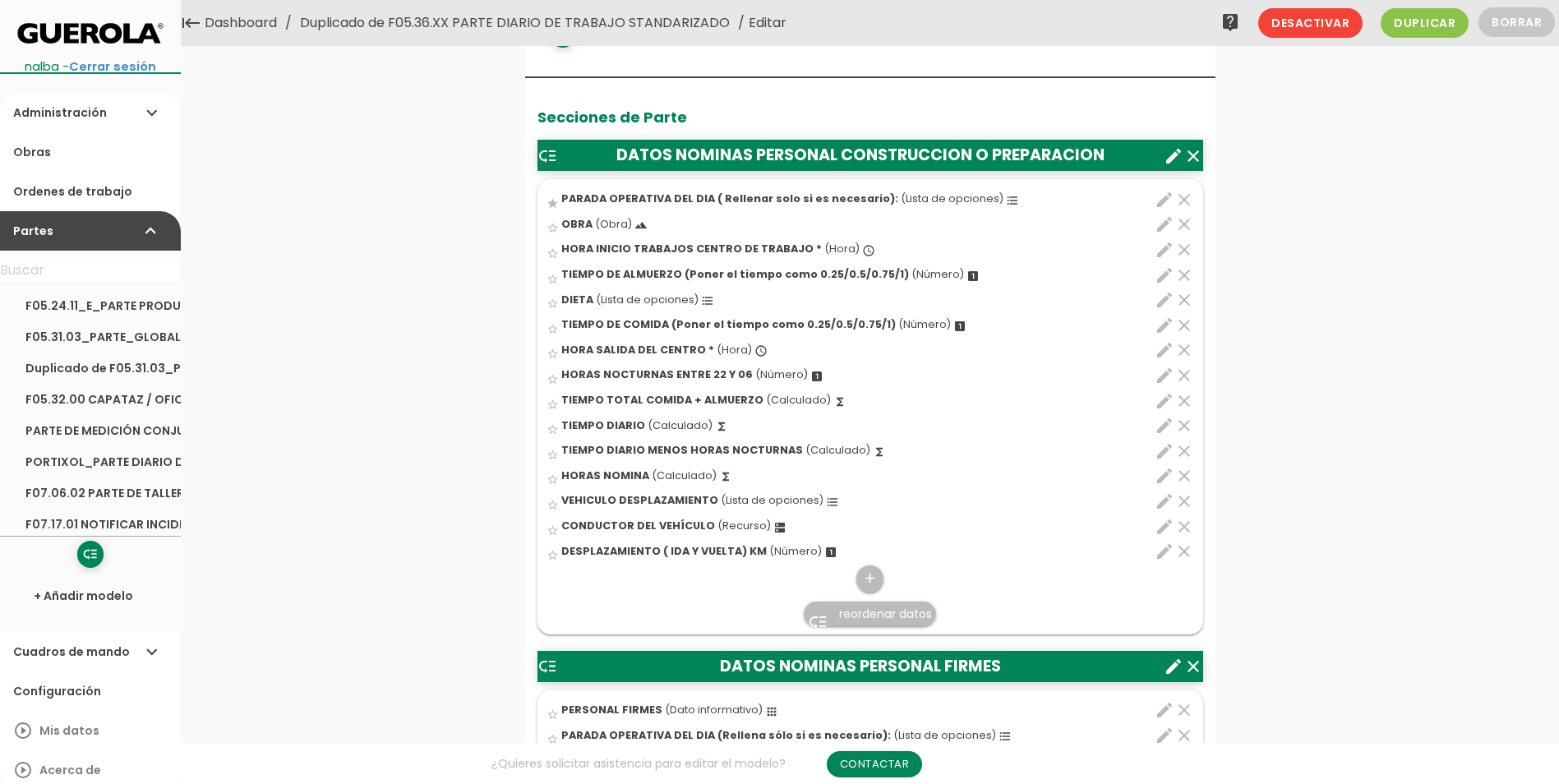
click at [673, 344] on span "HORA SALIDA DEL CENTRO *" at bounding box center [638, 349] width 153 height 14
click at [0, 0] on input "star_border" at bounding box center [0, 0] width 0 height 0
click at [1161, 356] on icon "edit" at bounding box center [1165, 350] width 20 height 20
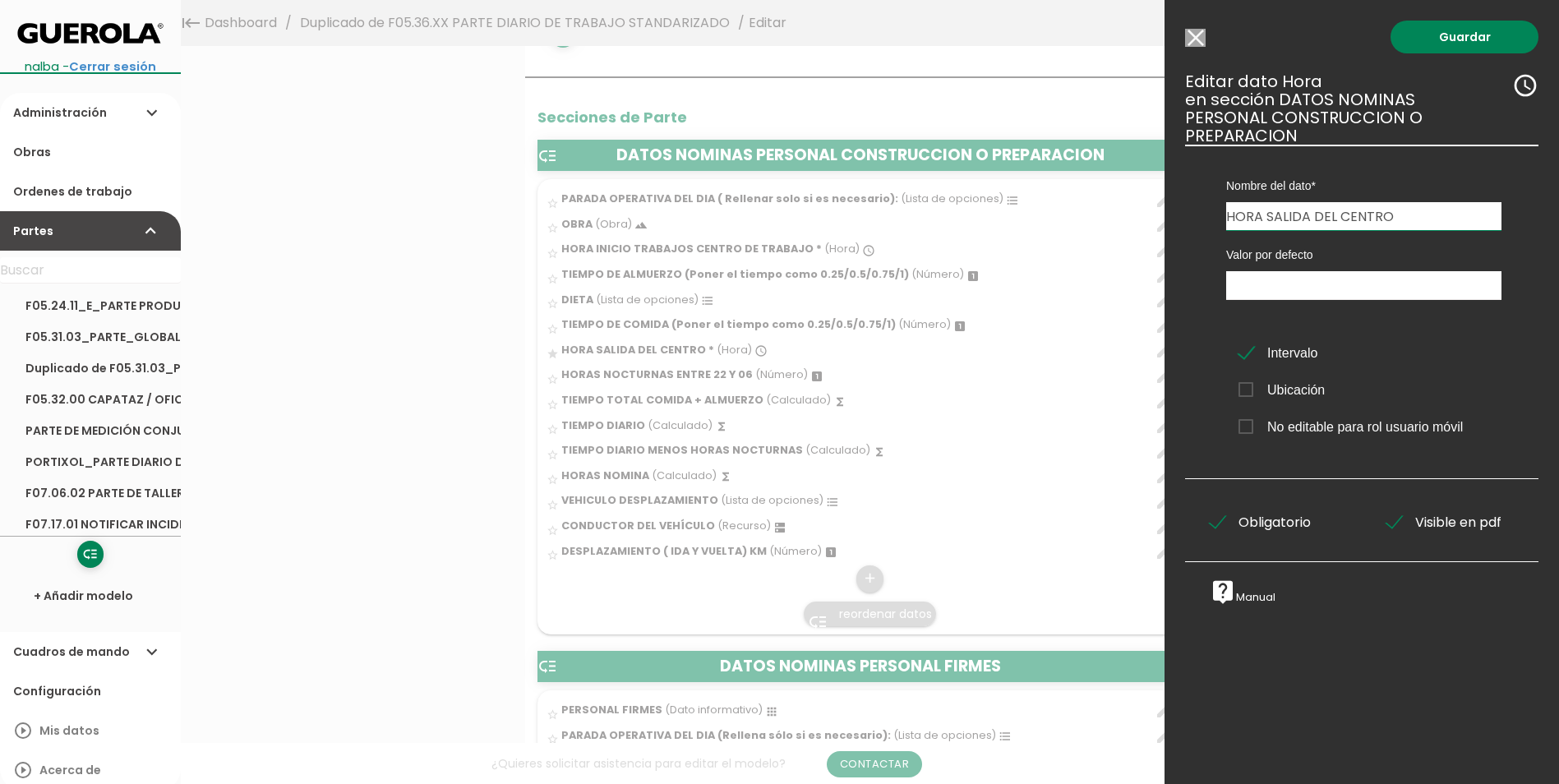
click at [1435, 211] on input "HORA SALIDA DEL CENTRO" at bounding box center [1364, 216] width 275 height 28
type input "HORA FIN TRABAJOS CENTRO DE TRABAJO"
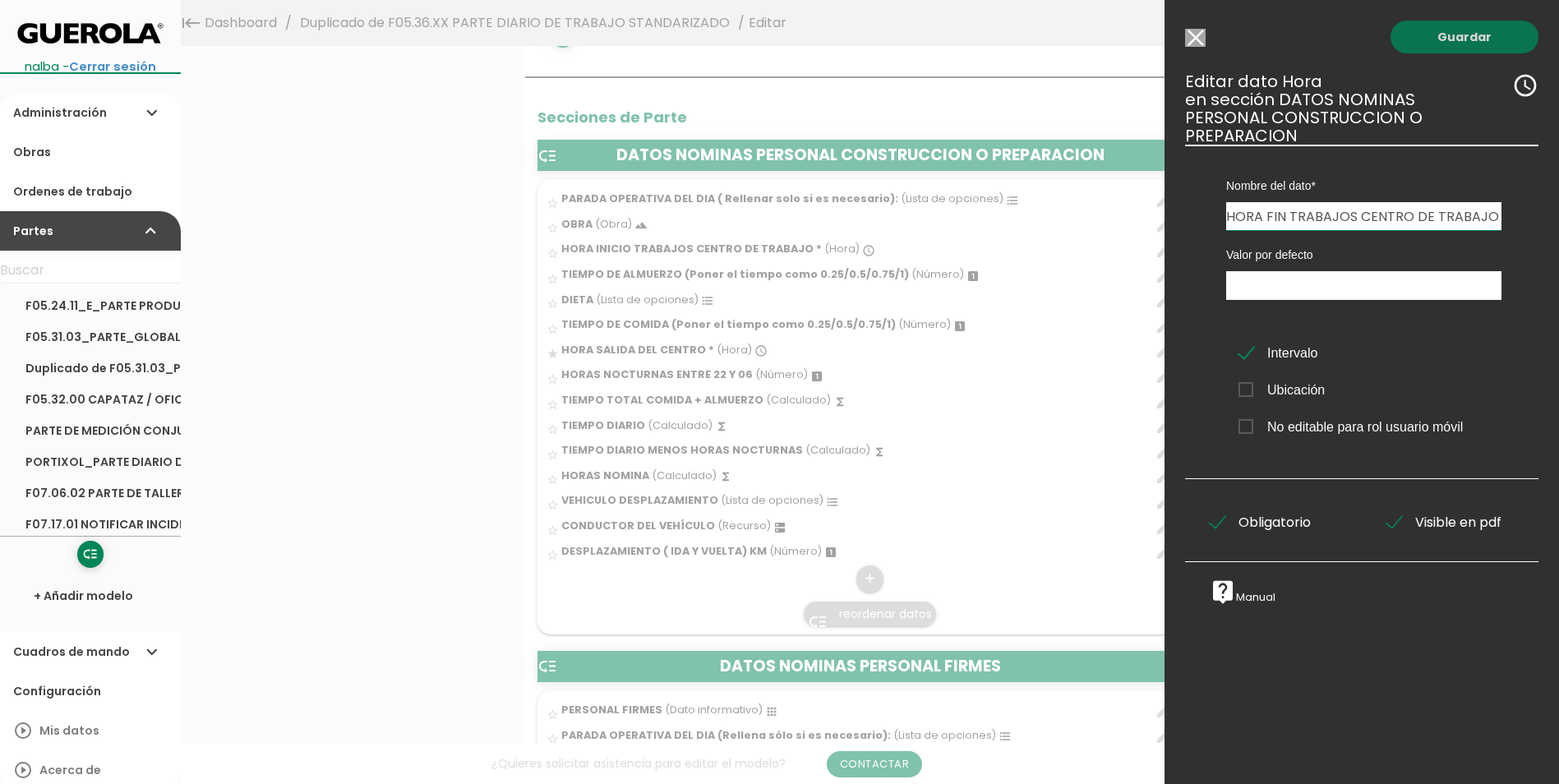
click at [1487, 40] on link "Guardar" at bounding box center [1465, 37] width 148 height 33
click at [1437, 36] on link "Guardar" at bounding box center [1465, 37] width 148 height 33
click at [1417, 33] on link "Guardar" at bounding box center [1465, 37] width 148 height 33
click at [1452, 32] on link "Guardar" at bounding box center [1465, 37] width 148 height 33
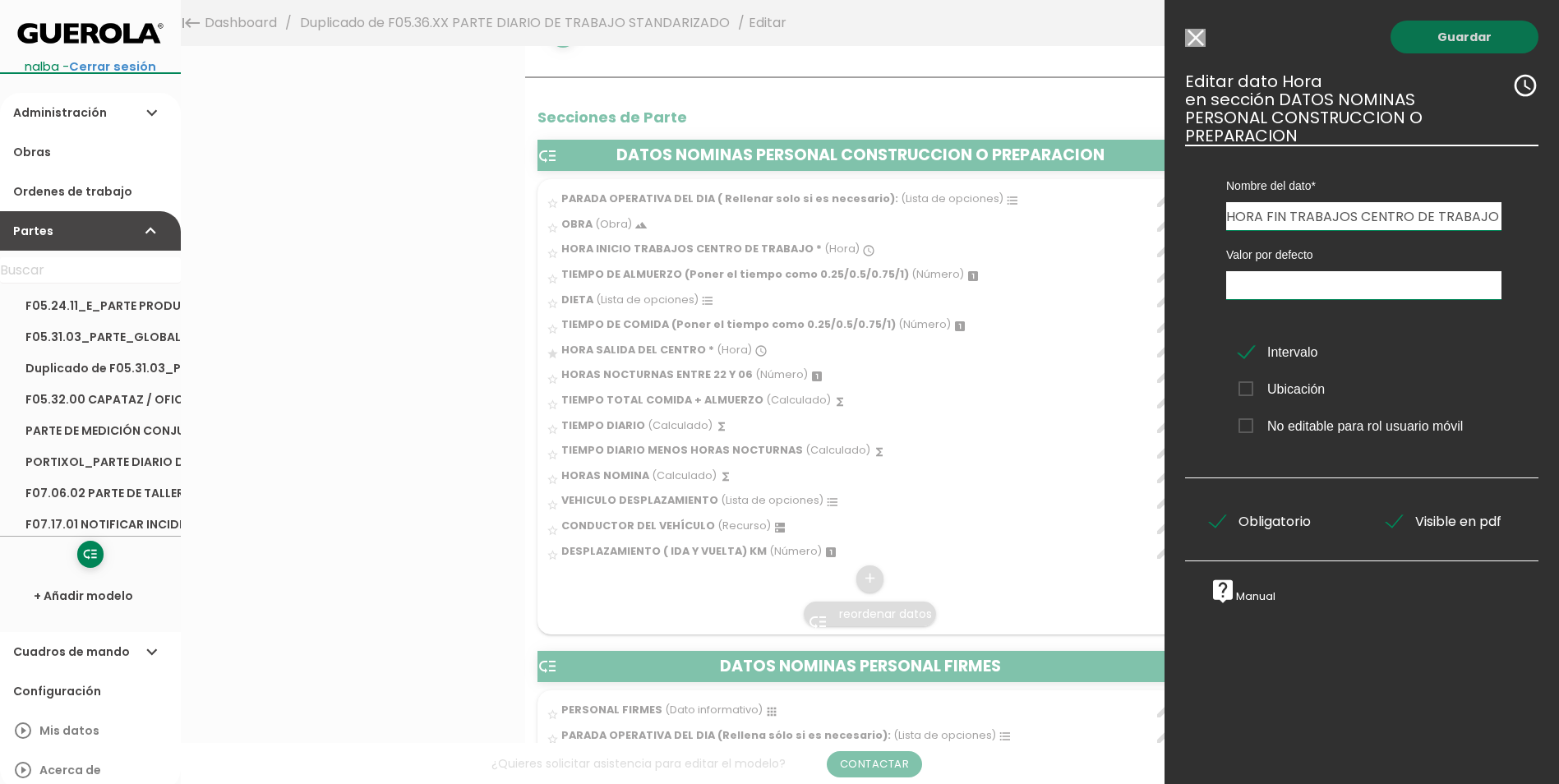
click at [1418, 37] on link "Guardar" at bounding box center [1465, 37] width 148 height 33
click at [1453, 35] on link "Guardar" at bounding box center [1465, 37] width 148 height 33
click at [1455, 30] on link "Guardar" at bounding box center [1465, 37] width 148 height 33
click at [1466, 40] on link "Guardar" at bounding box center [1465, 37] width 148 height 33
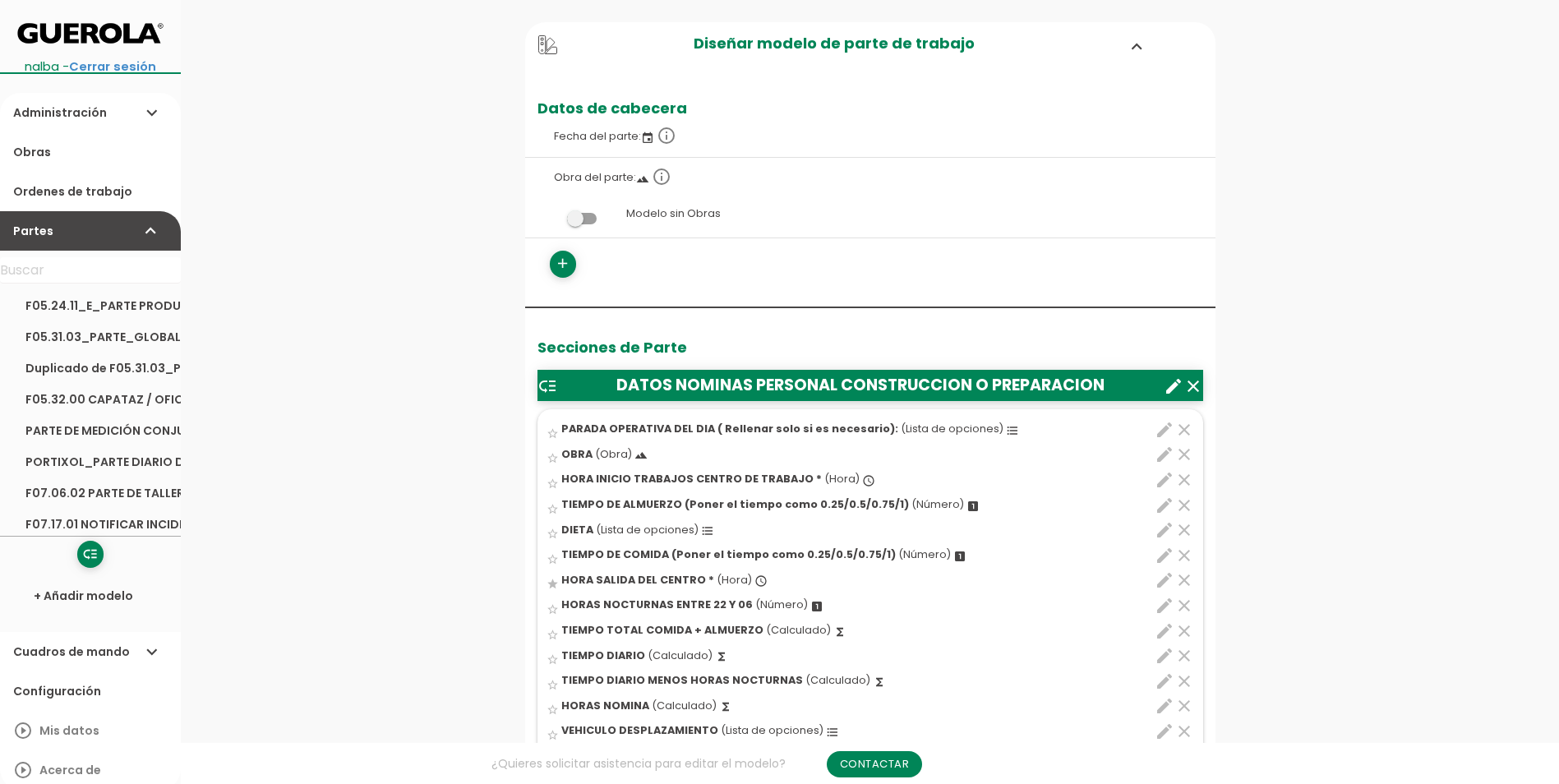
scroll to position [326, 0]
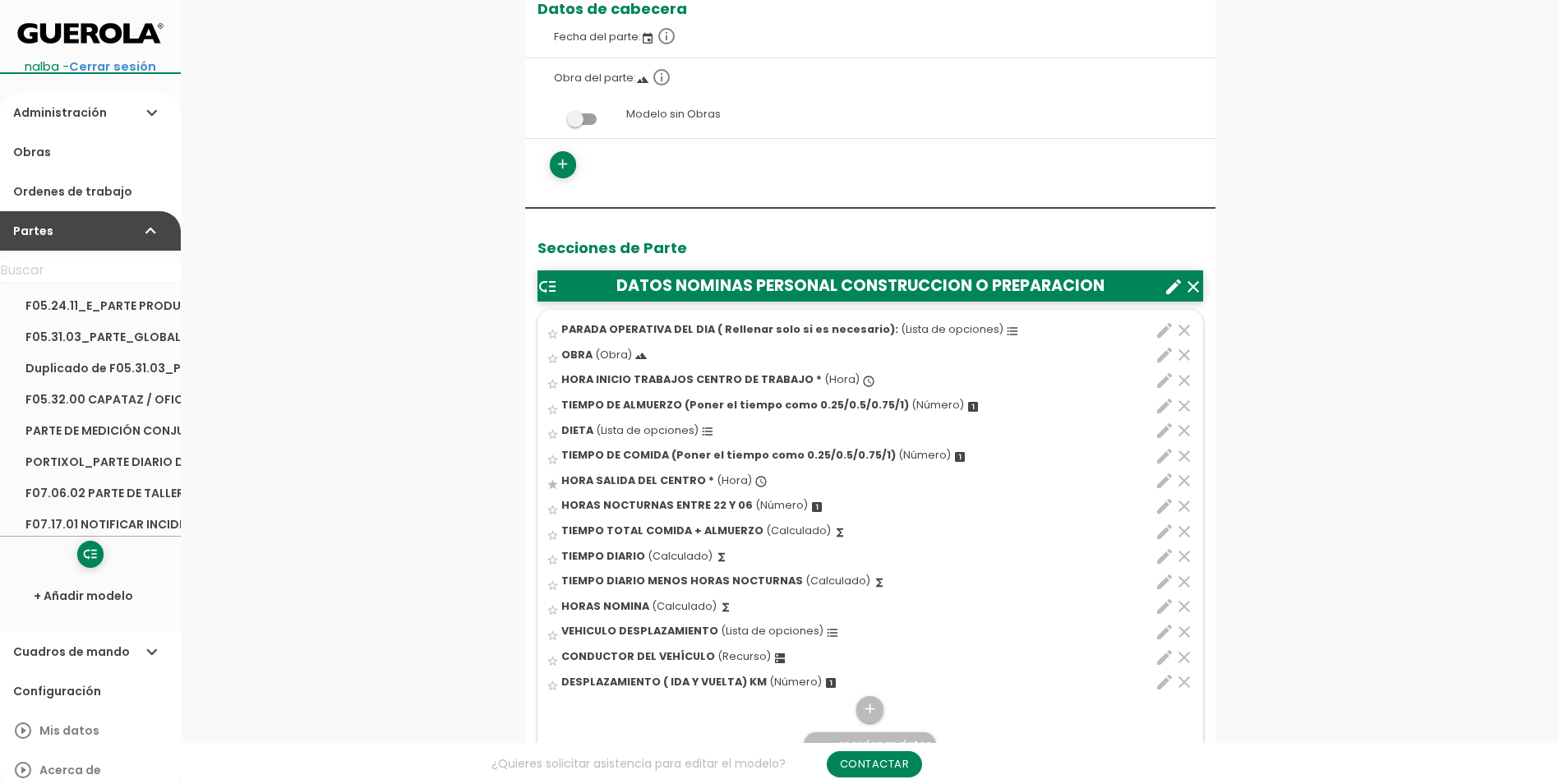
click at [1161, 484] on icon "edit" at bounding box center [1165, 481] width 20 height 20
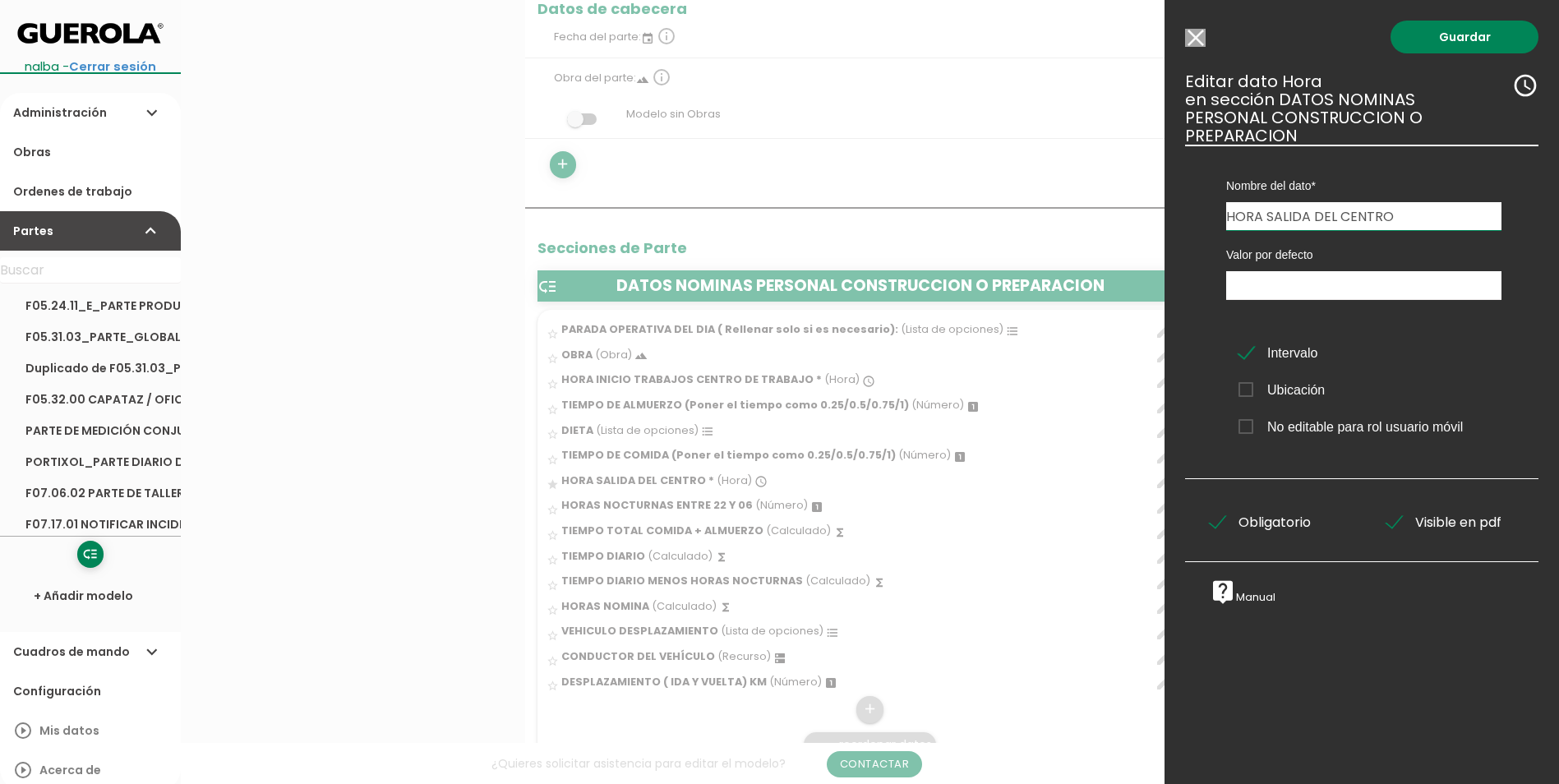
click at [1427, 214] on input "HORA SALIDA DEL CENTRO" at bounding box center [1364, 216] width 275 height 28
type input "HORA FIN TRABAJOS CENTRO DE TRABAJO"
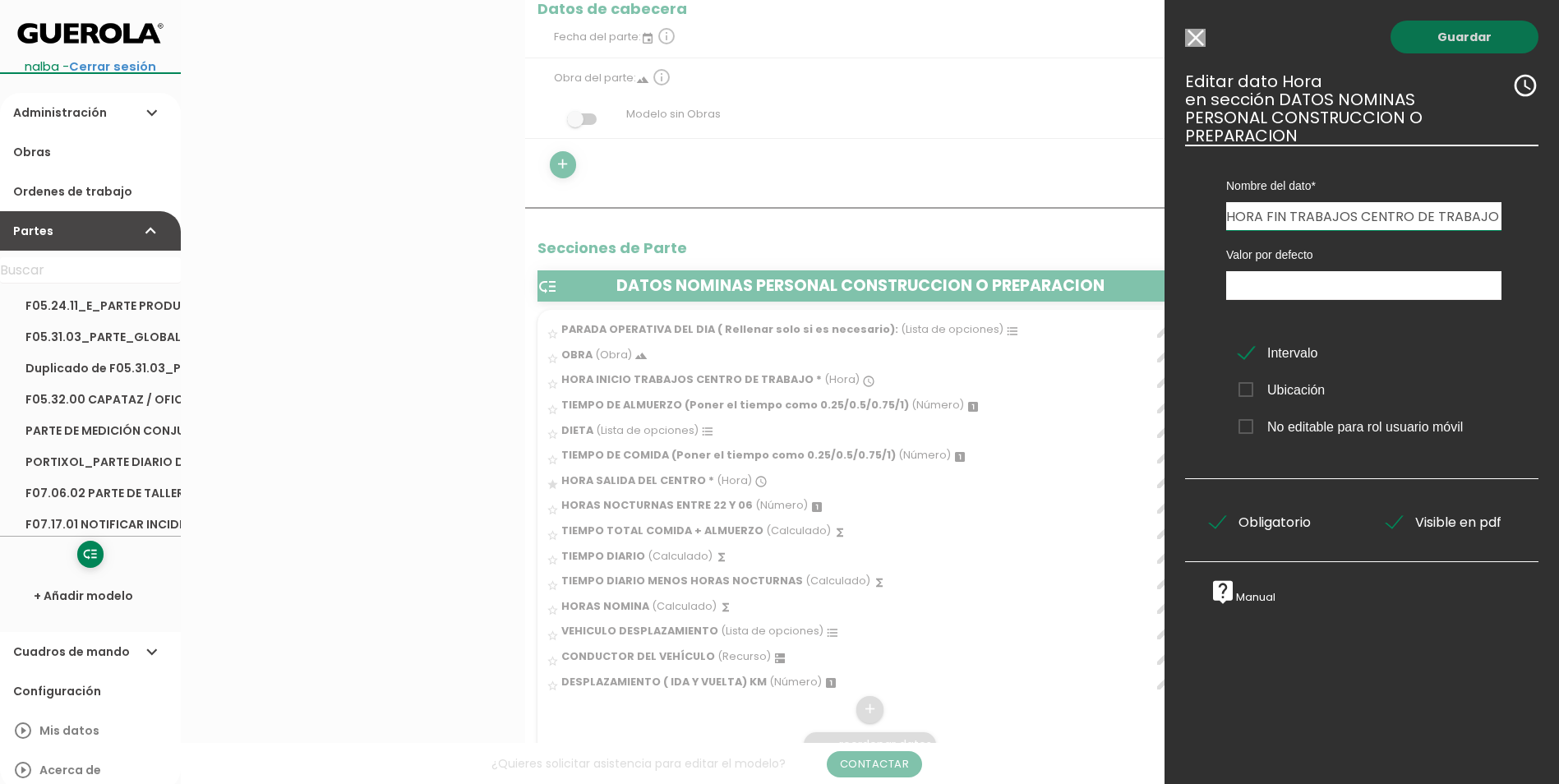
scroll to position [0, 0]
click at [1436, 30] on link "Guardar" at bounding box center [1465, 37] width 148 height 33
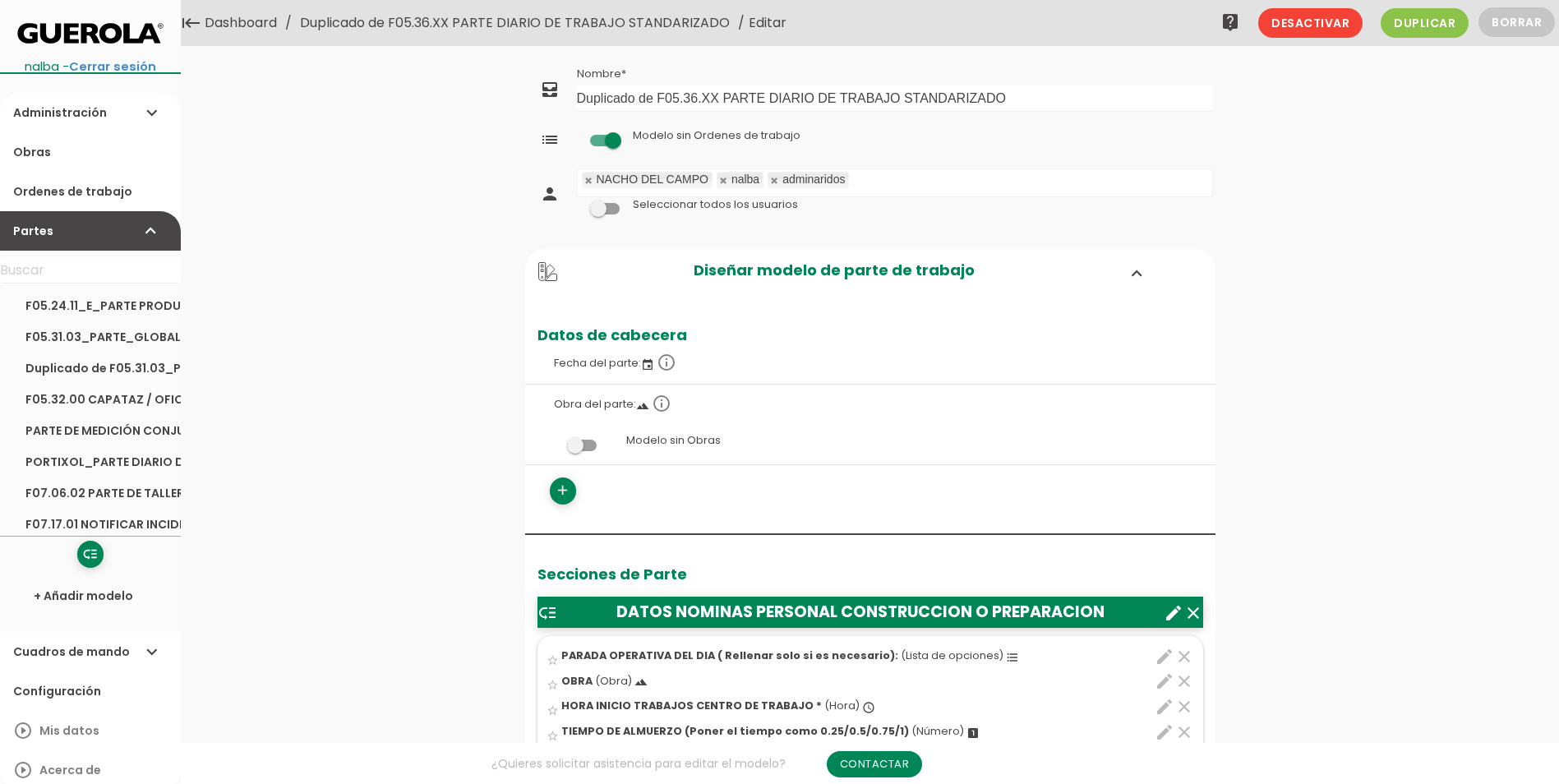
click at [231, 25] on link "Dashboard" at bounding box center [241, 23] width 81 height 46
